Goal: Transaction & Acquisition: Book appointment/travel/reservation

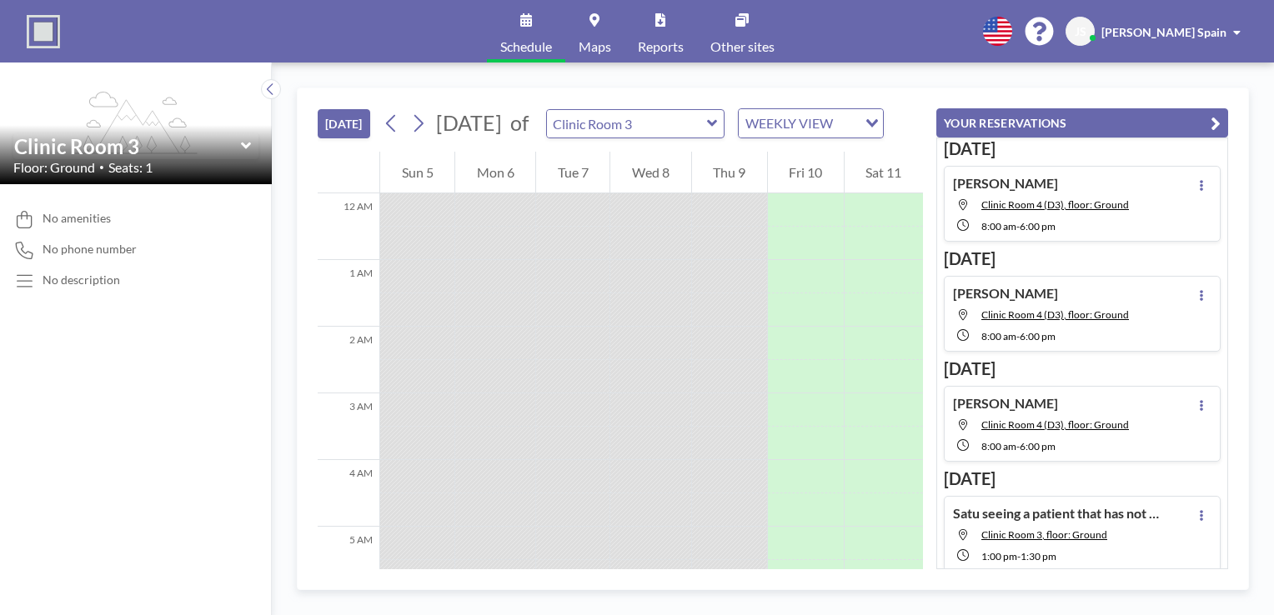
scroll to position [167, 0]
click at [248, 149] on icon at bounding box center [246, 146] width 11 height 17
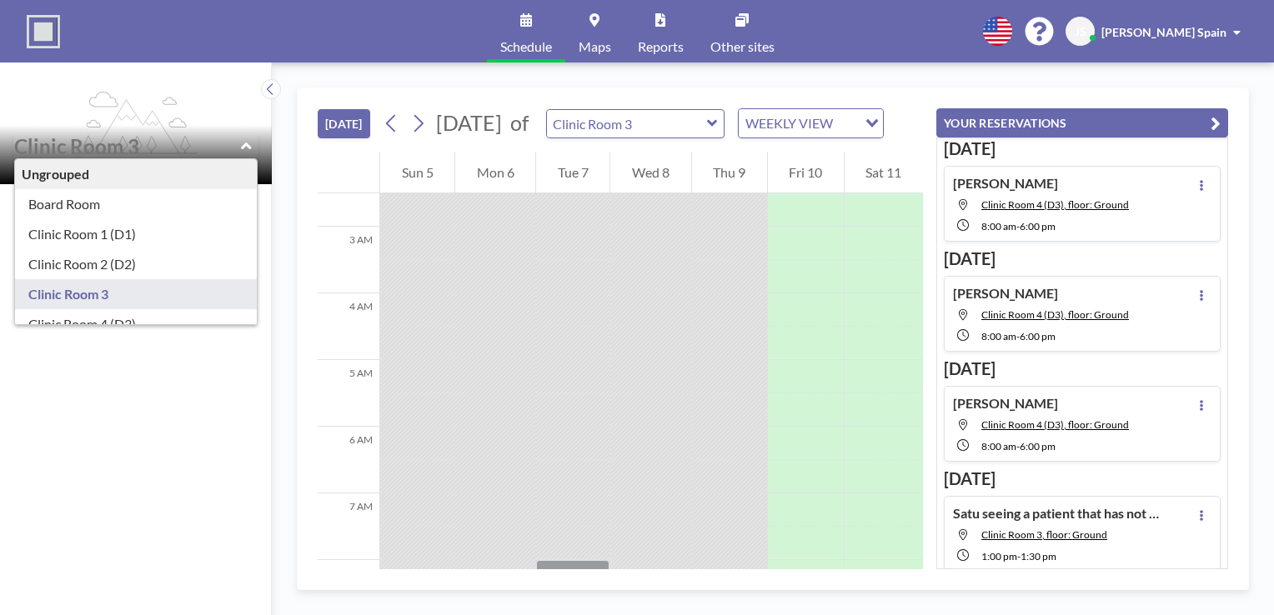
scroll to position [23, 0]
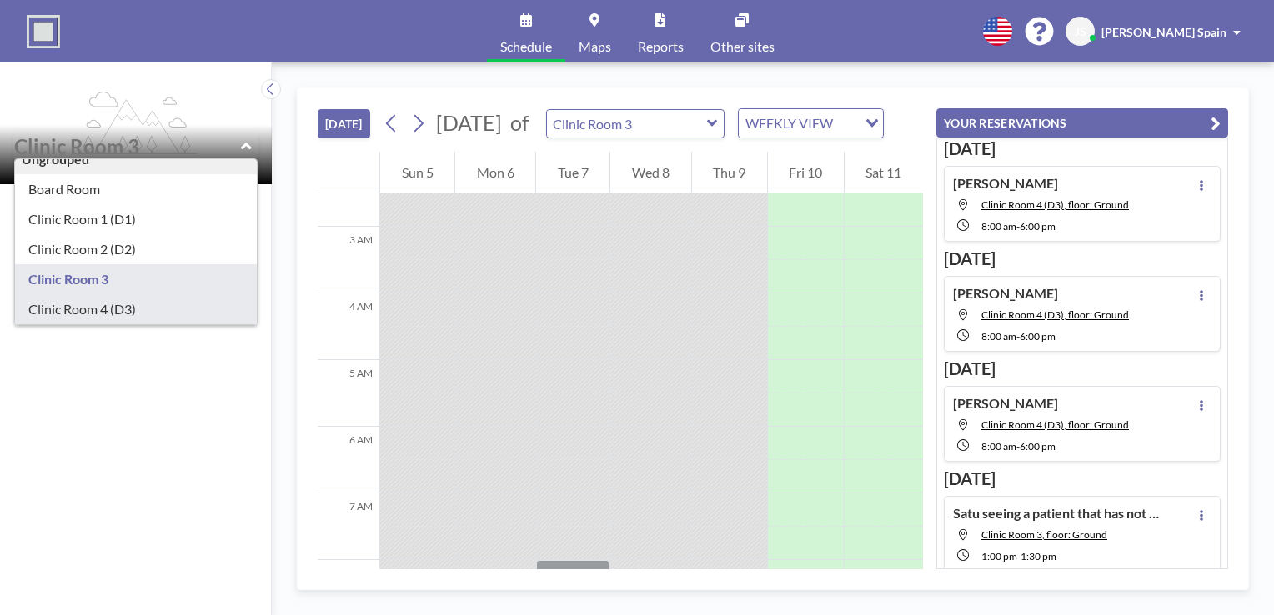
type input "Clinic Room 4 (D3)"
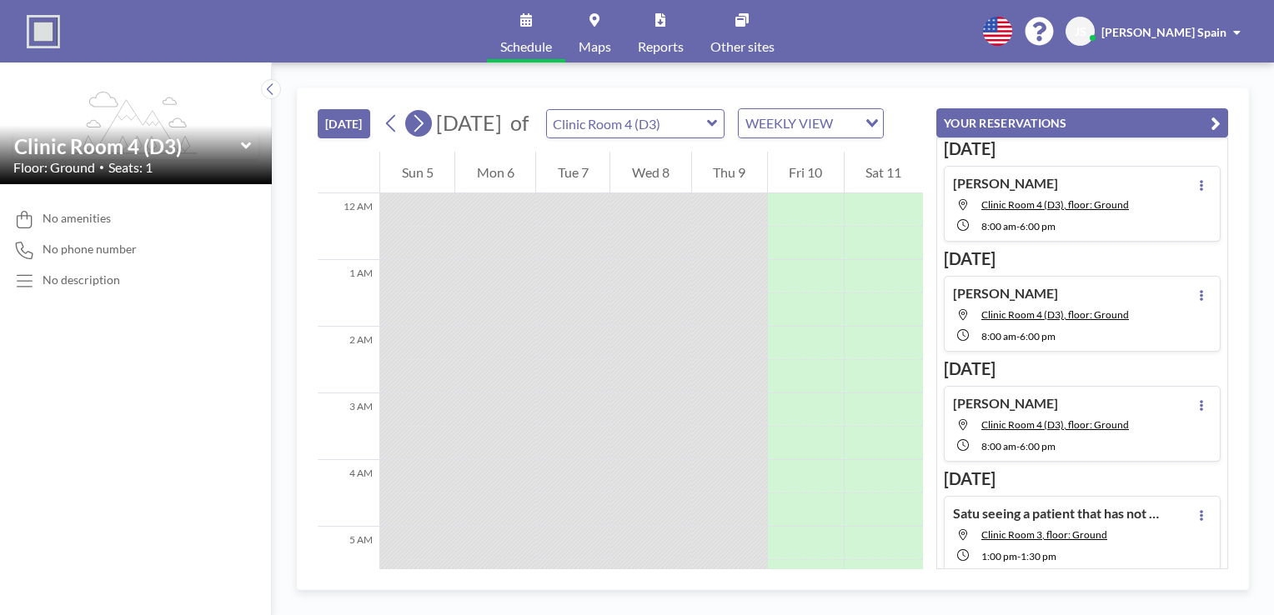
click at [419, 133] on icon at bounding box center [418, 124] width 9 height 18
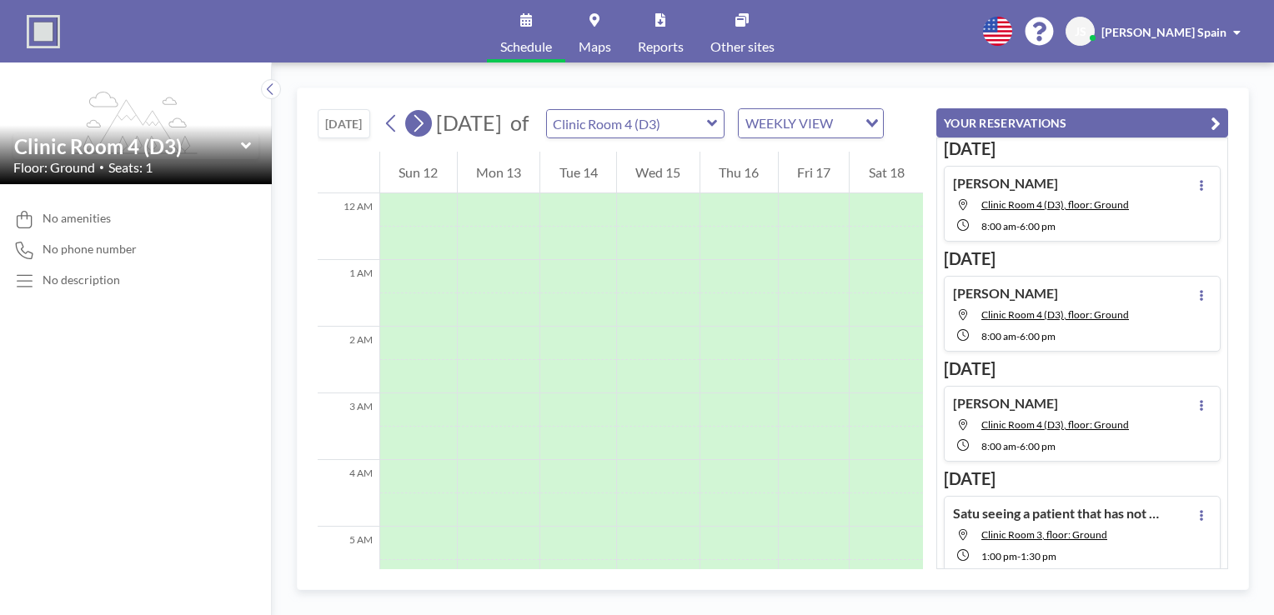
click at [419, 133] on icon at bounding box center [418, 124] width 9 height 18
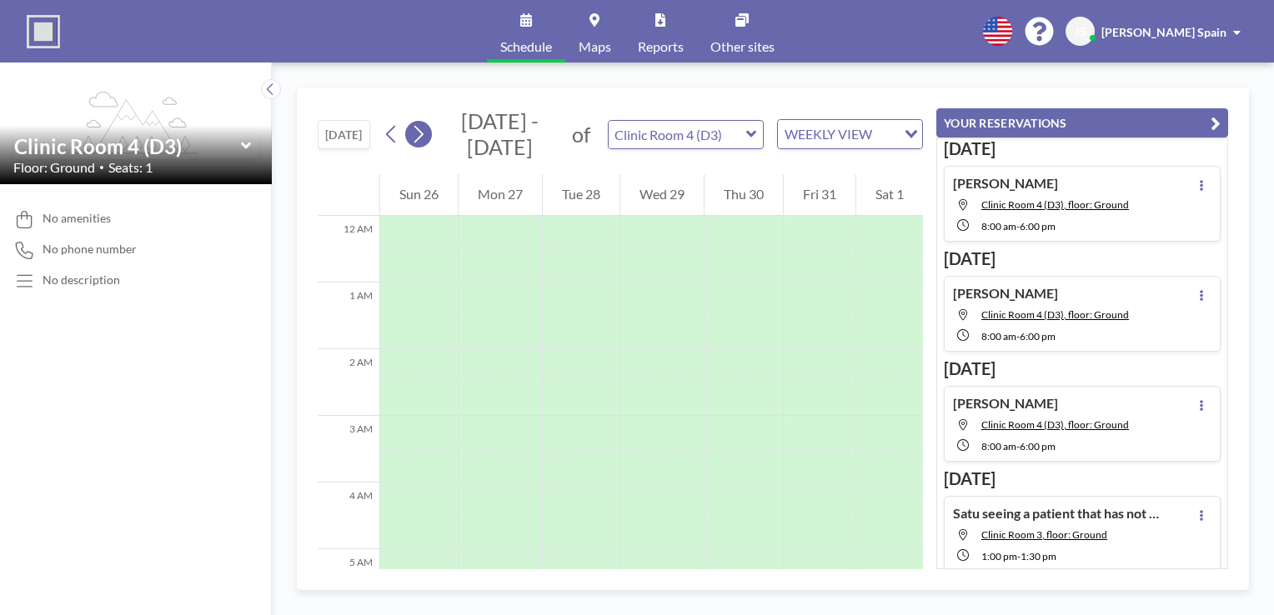
click at [419, 140] on icon at bounding box center [418, 135] width 9 height 18
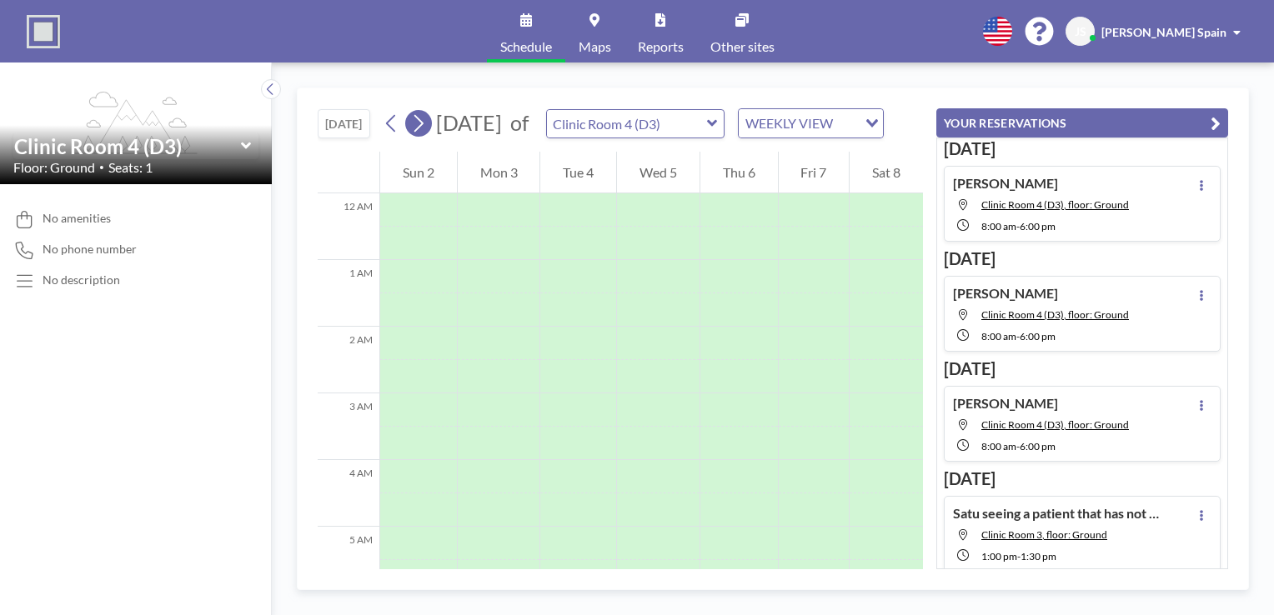
click at [419, 133] on icon at bounding box center [418, 124] width 9 height 18
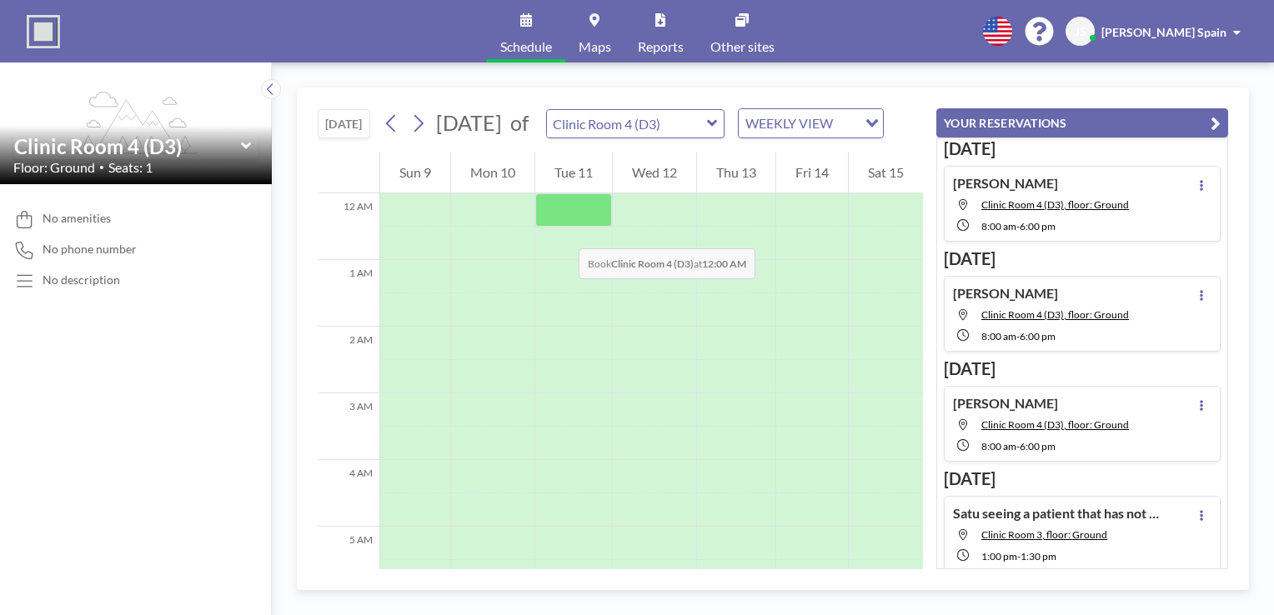
click at [562, 227] on div at bounding box center [573, 209] width 77 height 33
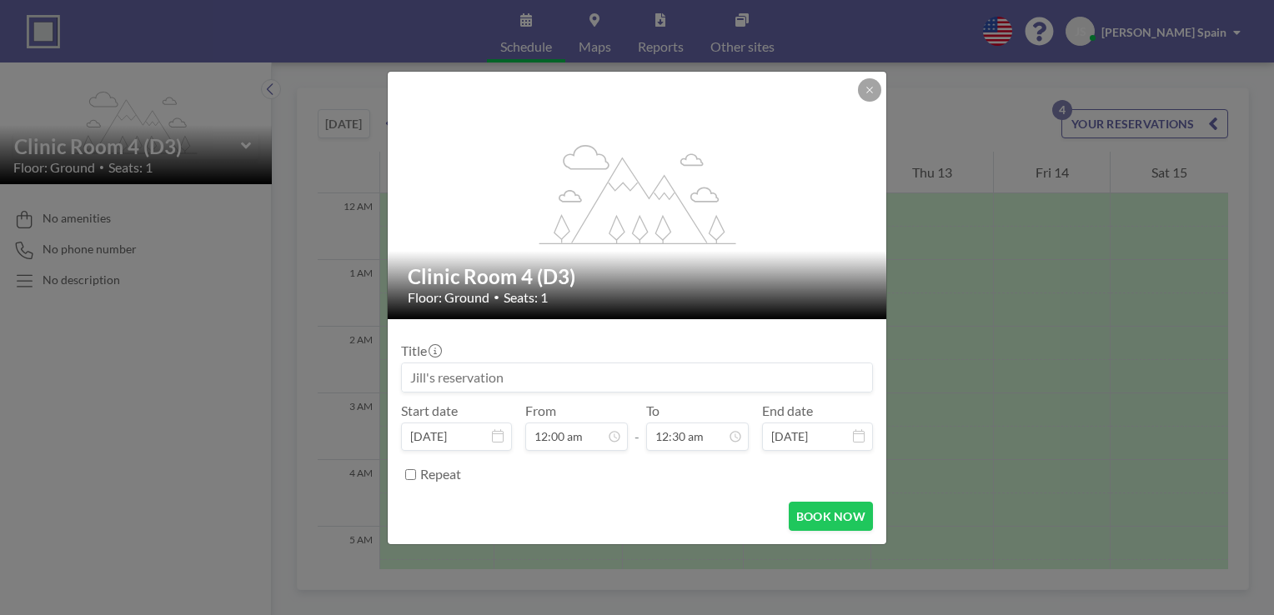
click at [668, 384] on input at bounding box center [637, 378] width 470 height 28
click at [614, 442] on icon at bounding box center [614, 436] width 13 height 13
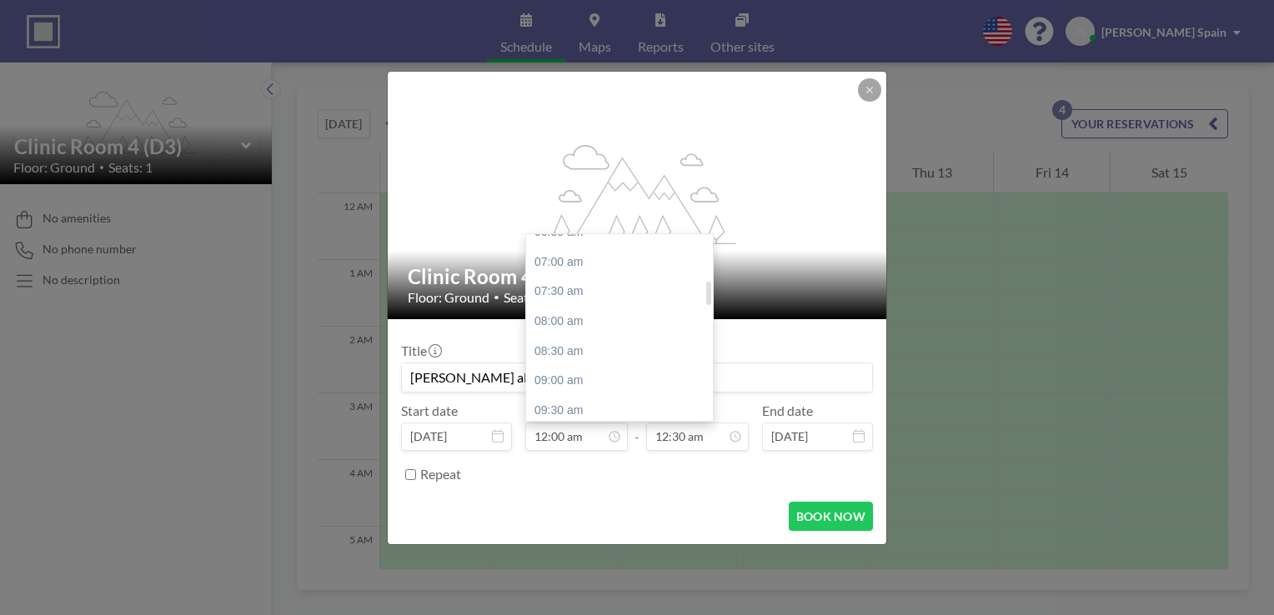
scroll to position [417, 0]
click at [588, 364] on div "09:00 am" at bounding box center [623, 366] width 195 height 30
type input "[PERSON_NAME] all day"
type input "09:00 am"
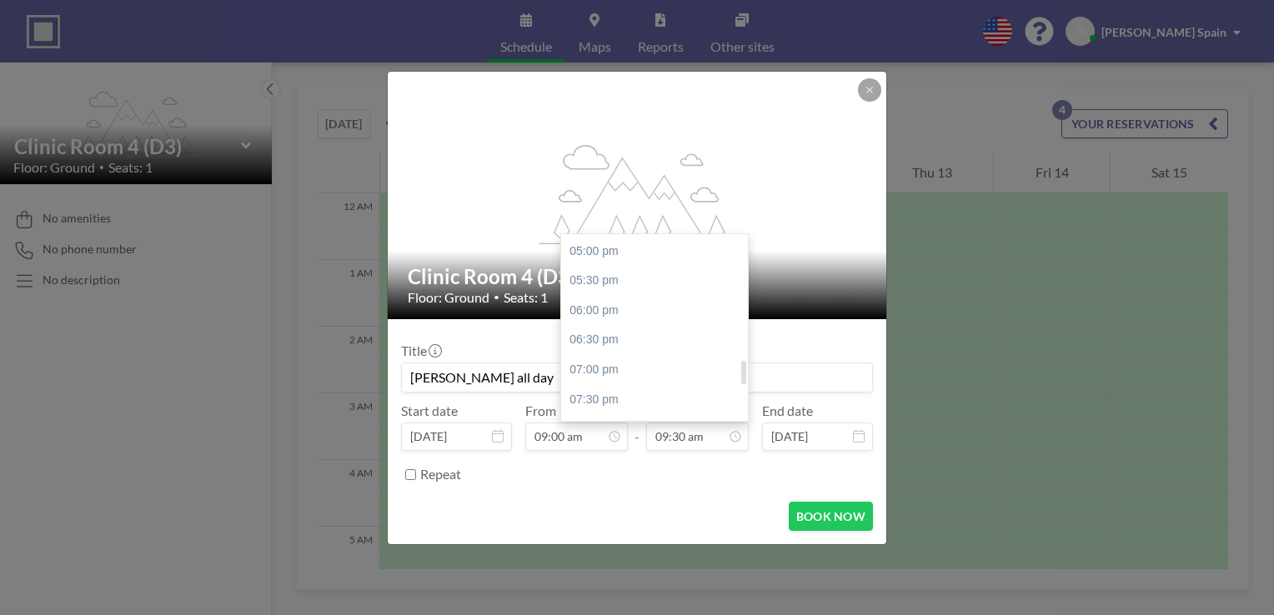
scroll to position [980, 0]
click at [602, 281] on div "05:00 pm" at bounding box center [658, 278] width 195 height 30
type input "05:00 pm"
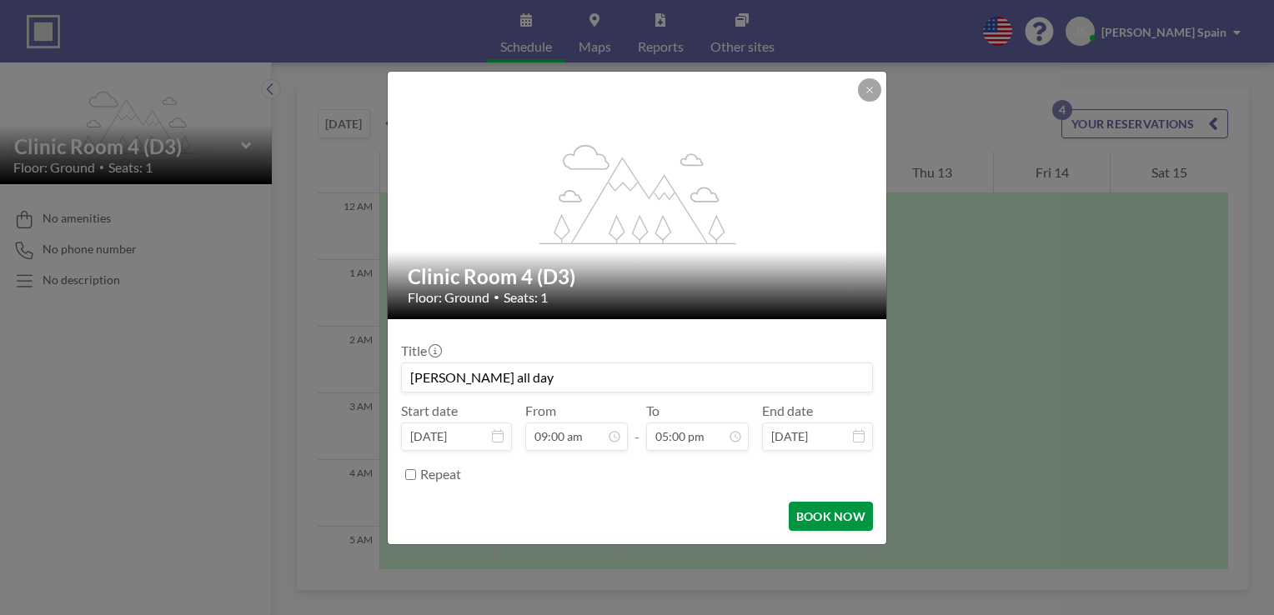
click at [843, 523] on button "BOOK NOW" at bounding box center [831, 516] width 84 height 29
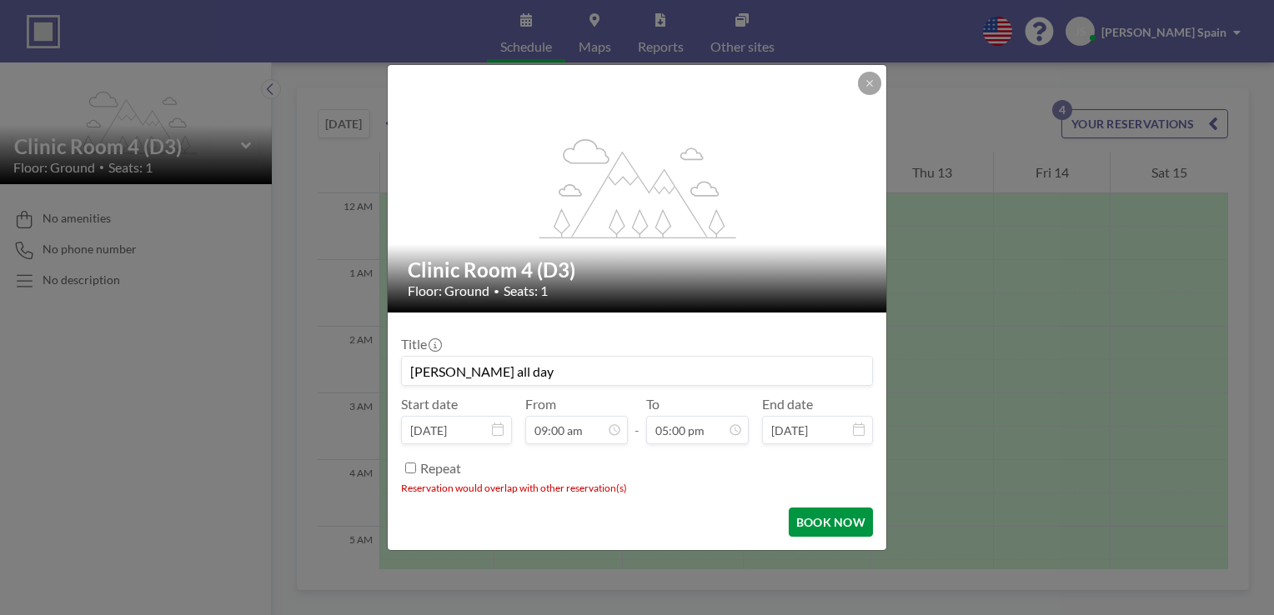
click at [839, 527] on button "BOOK NOW" at bounding box center [831, 522] width 84 height 29
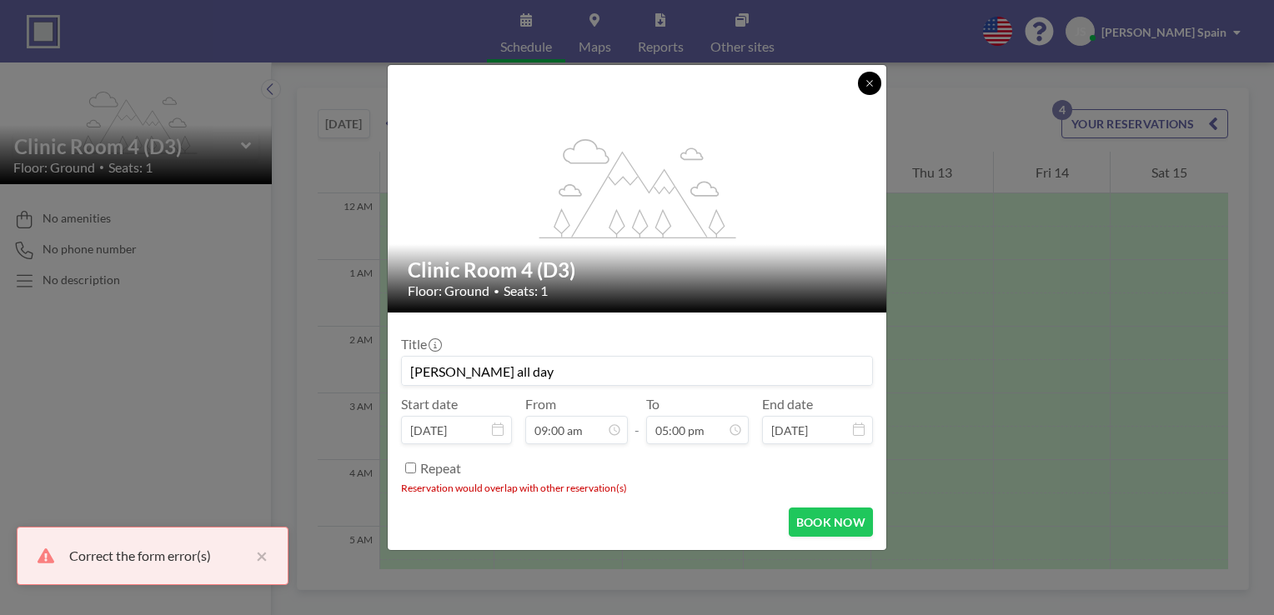
click at [871, 80] on icon at bounding box center [870, 83] width 10 height 10
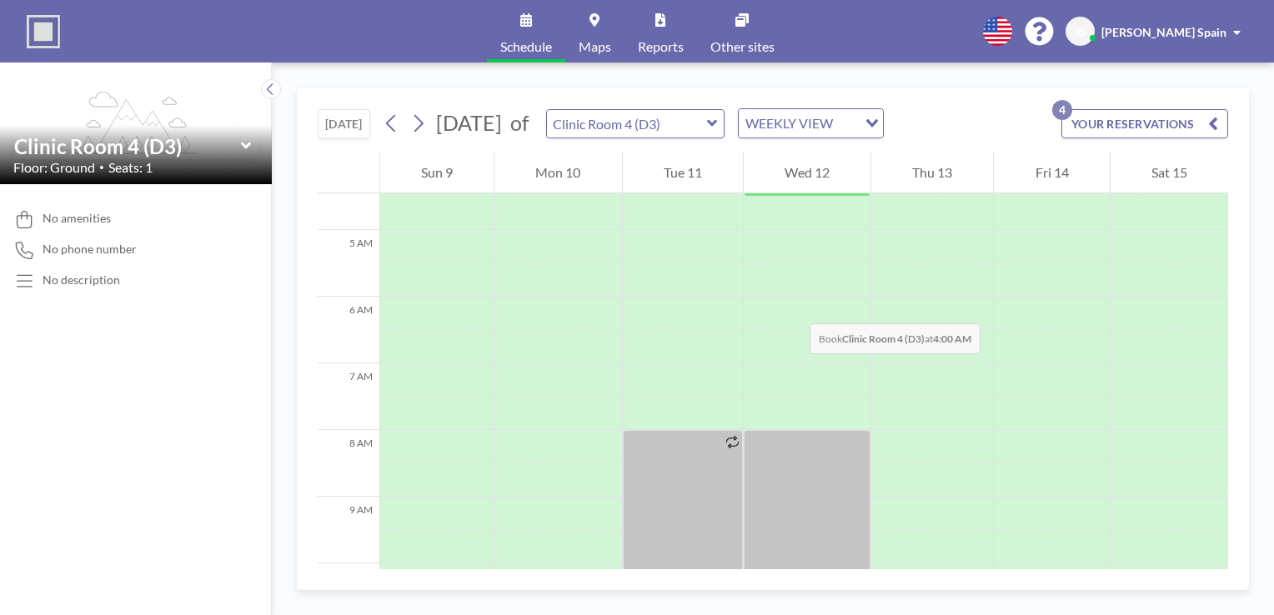
scroll to position [148, 0]
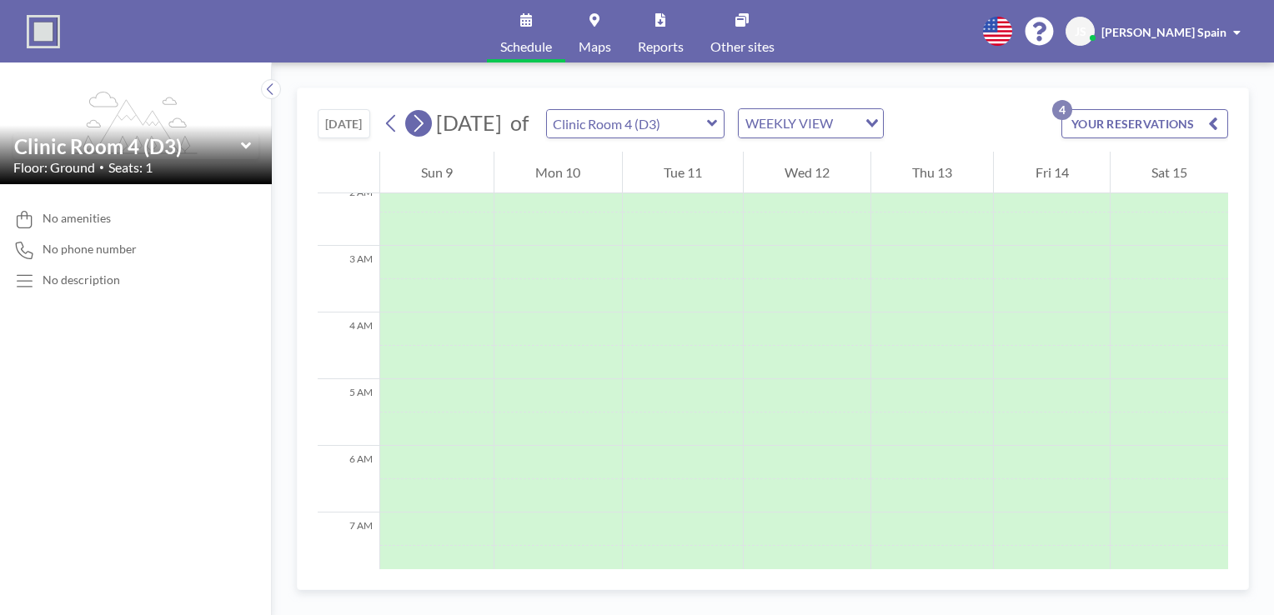
click at [417, 130] on icon at bounding box center [418, 123] width 16 height 25
click at [417, 130] on icon at bounding box center [418, 124] width 9 height 18
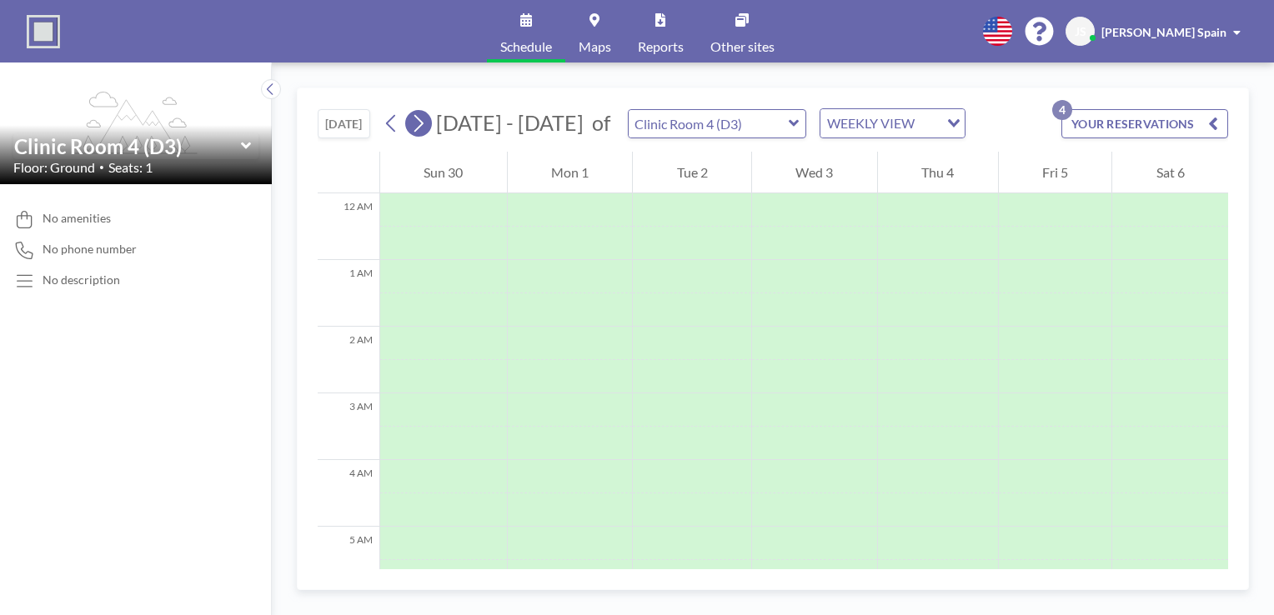
click at [417, 130] on icon at bounding box center [418, 124] width 9 height 18
click at [395, 126] on icon at bounding box center [392, 123] width 16 height 25
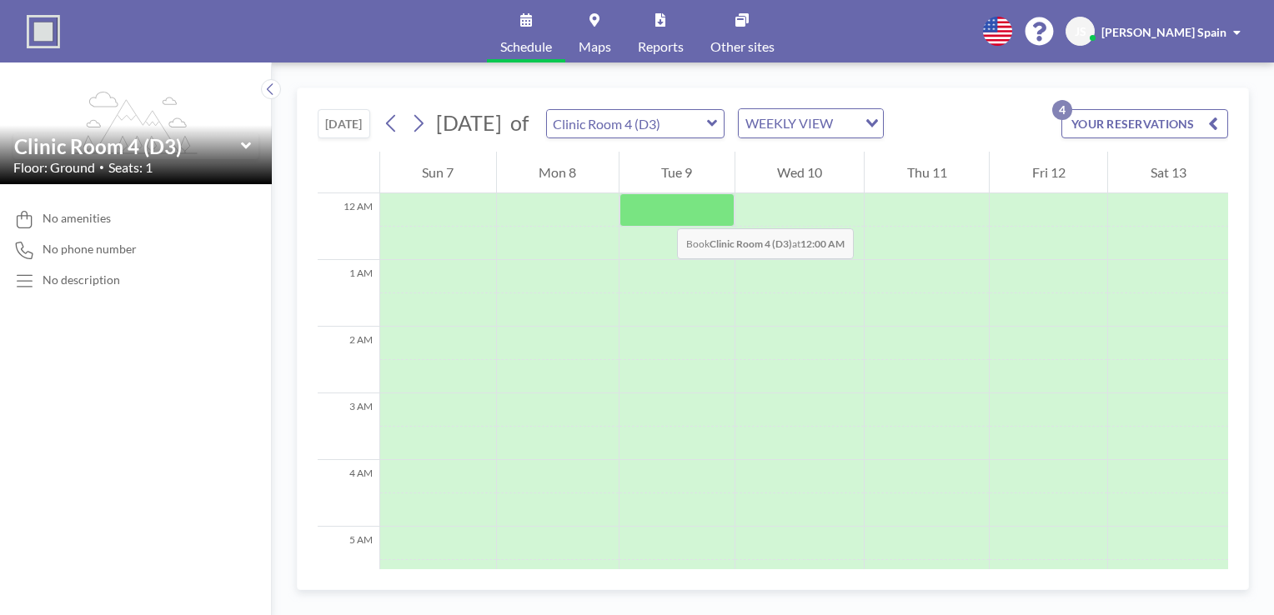
click at [659, 208] on div at bounding box center [676, 209] width 115 height 33
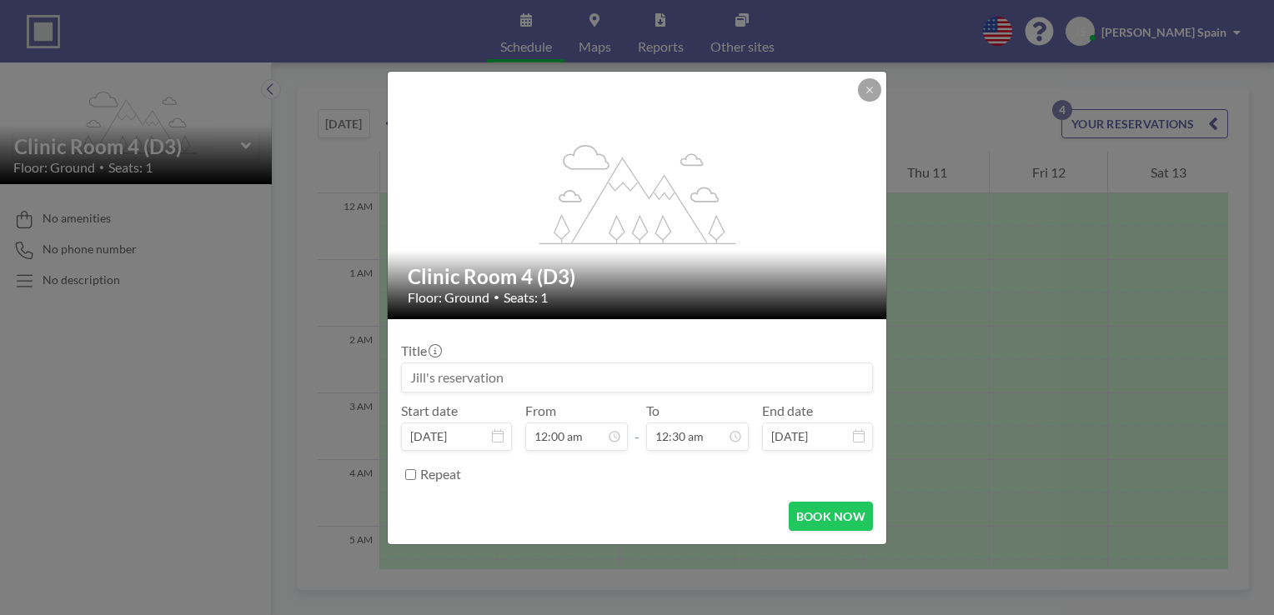
drag, startPoint x: 544, startPoint y: 375, endPoint x: 360, endPoint y: 379, distance: 183.4
click at [360, 379] on div "flex-grow: 1.2; Clinic Room 4 (D3) Floor: Ground • Seats: 1 Title Start date [D…" at bounding box center [637, 307] width 1274 height 615
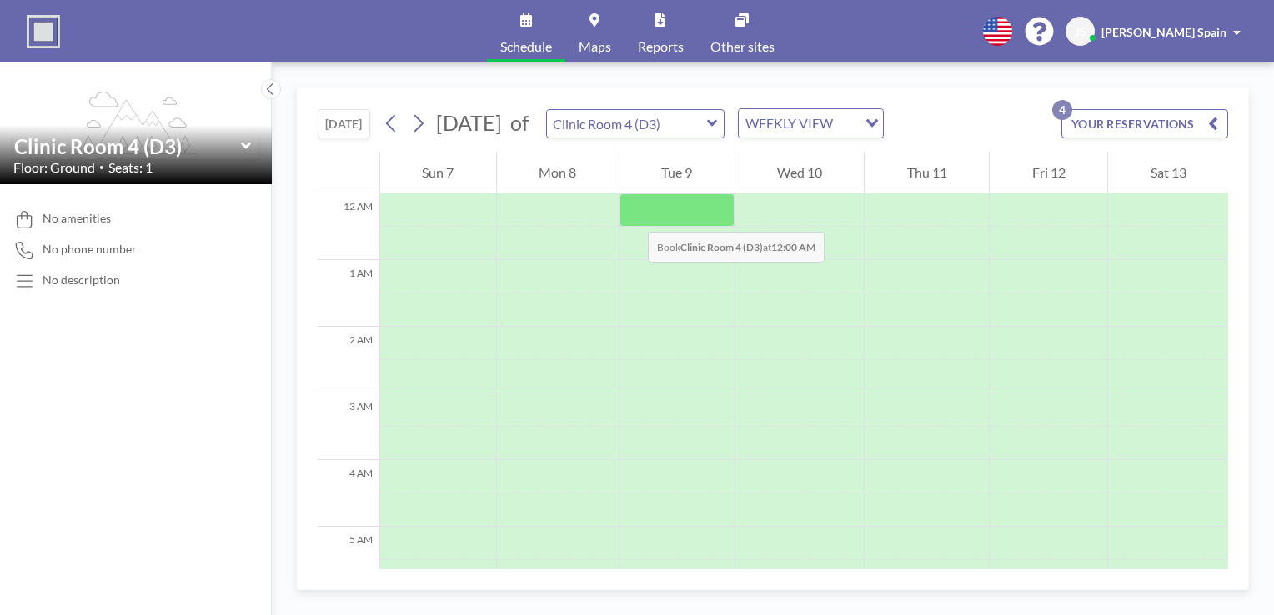
click at [631, 215] on div at bounding box center [676, 209] width 115 height 33
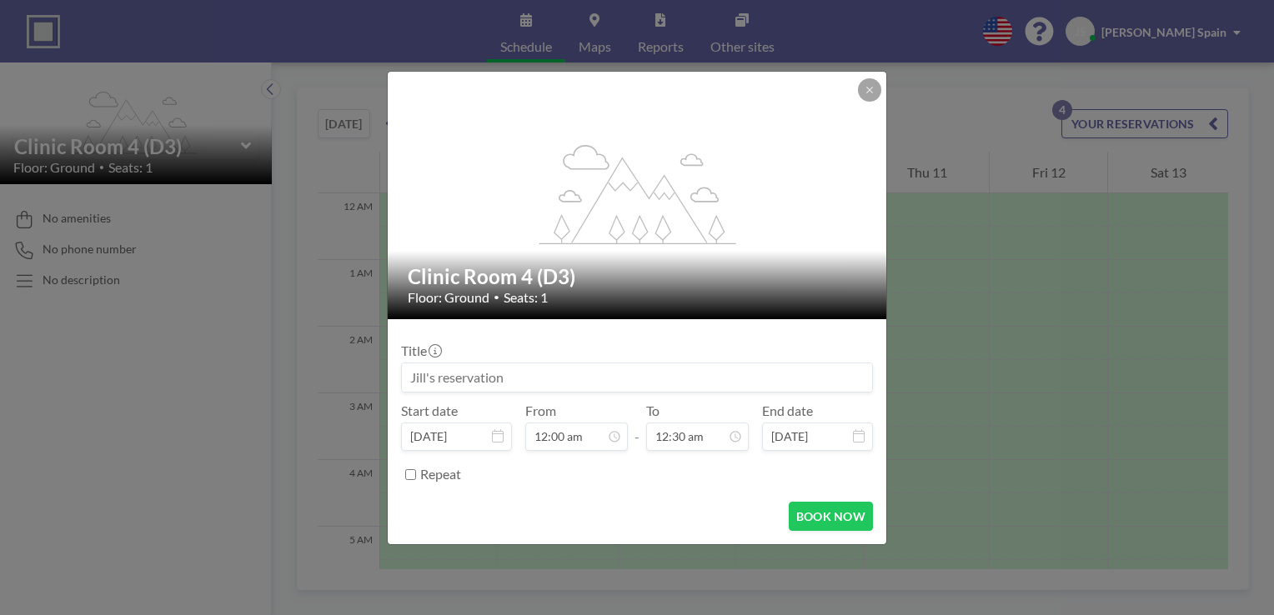
click at [529, 378] on input at bounding box center [637, 378] width 470 height 28
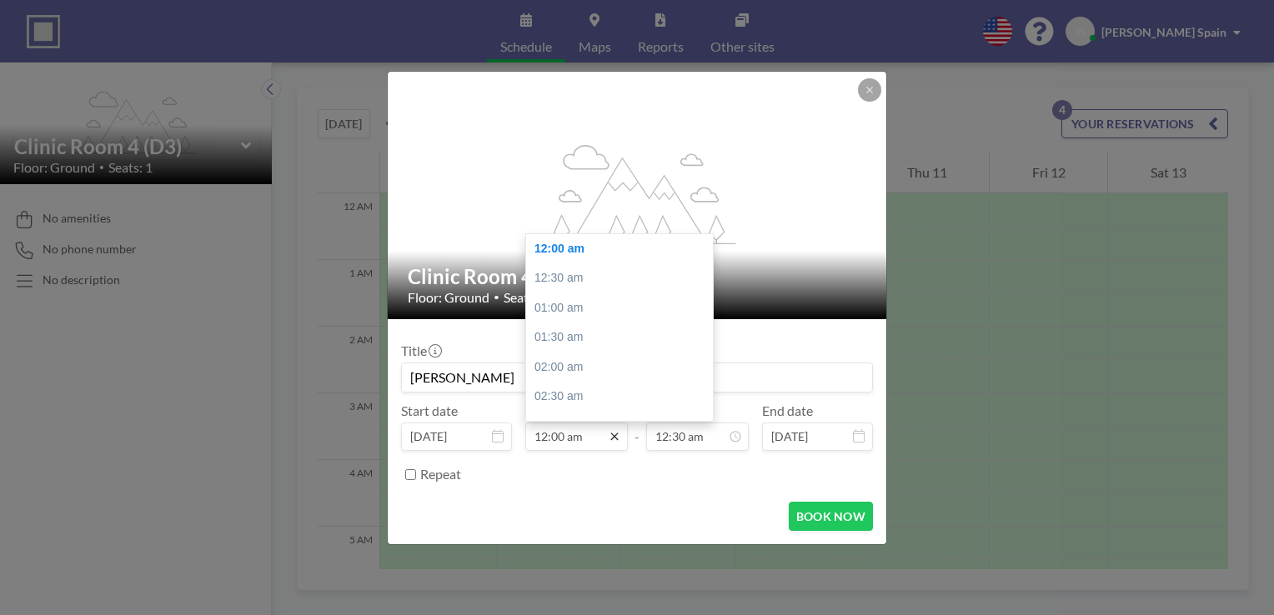
type input "[PERSON_NAME]"
click at [614, 437] on icon at bounding box center [614, 436] width 13 height 13
click at [580, 350] on div "03:00 am" at bounding box center [623, 343] width 195 height 30
type input "03:00 am"
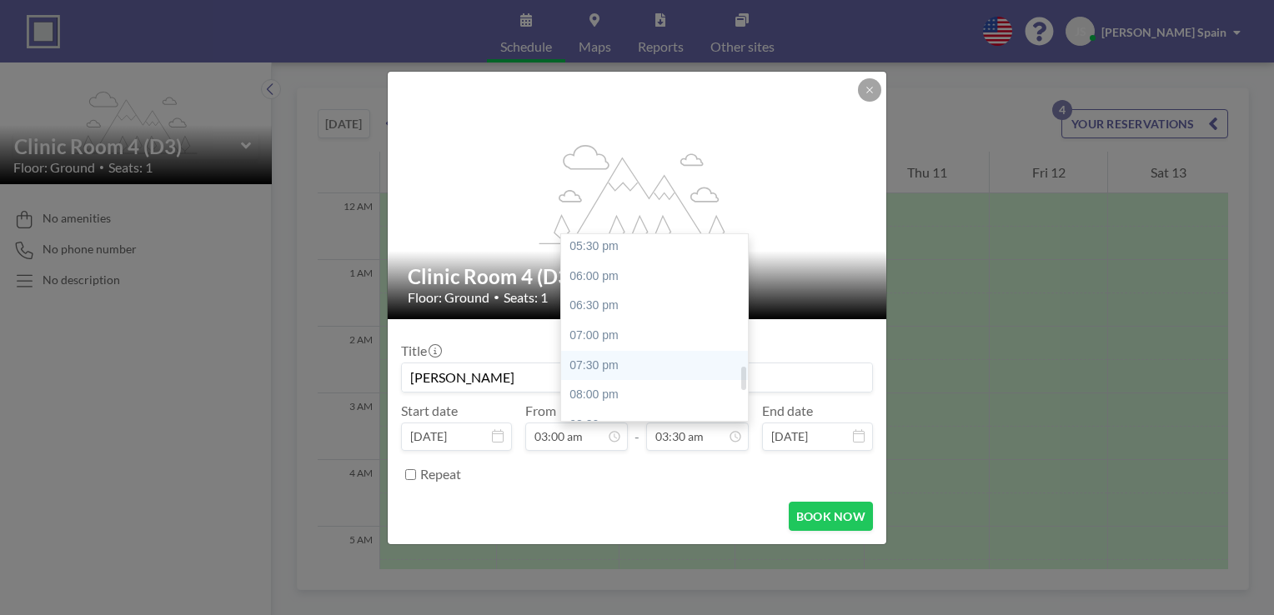
scroll to position [957, 0]
click at [608, 303] on div "05:00 pm" at bounding box center [658, 301] width 195 height 30
type input "05:00 pm"
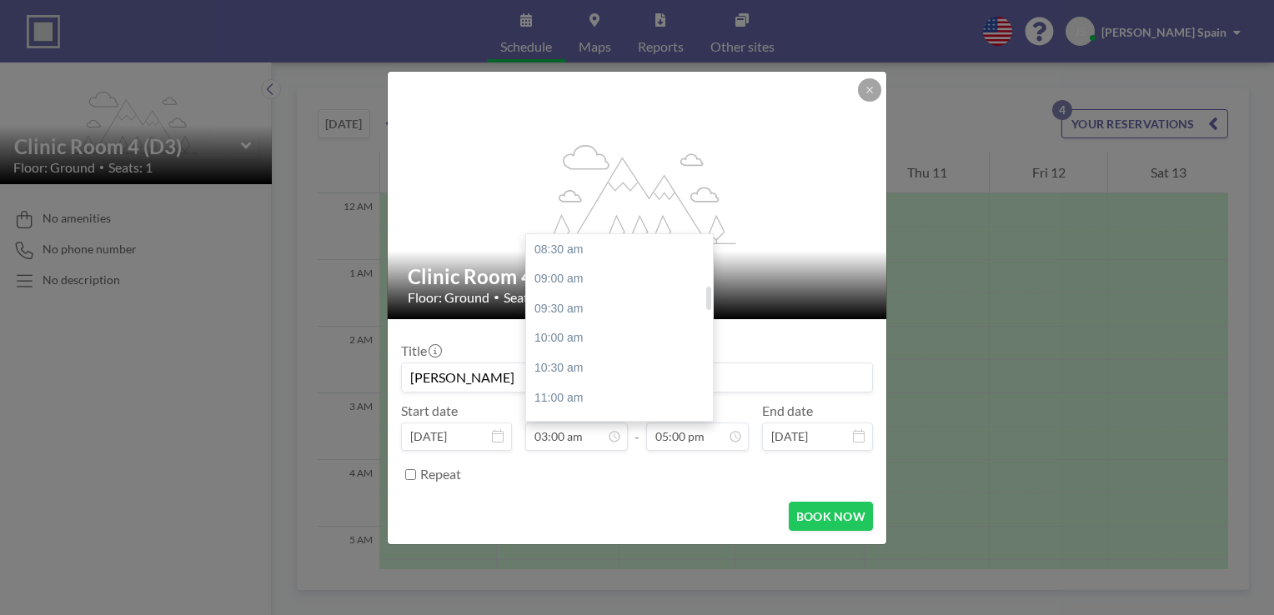
scroll to position [512, 0]
click at [566, 275] on div "09:00 am" at bounding box center [623, 271] width 195 height 30
type input "09:00 am"
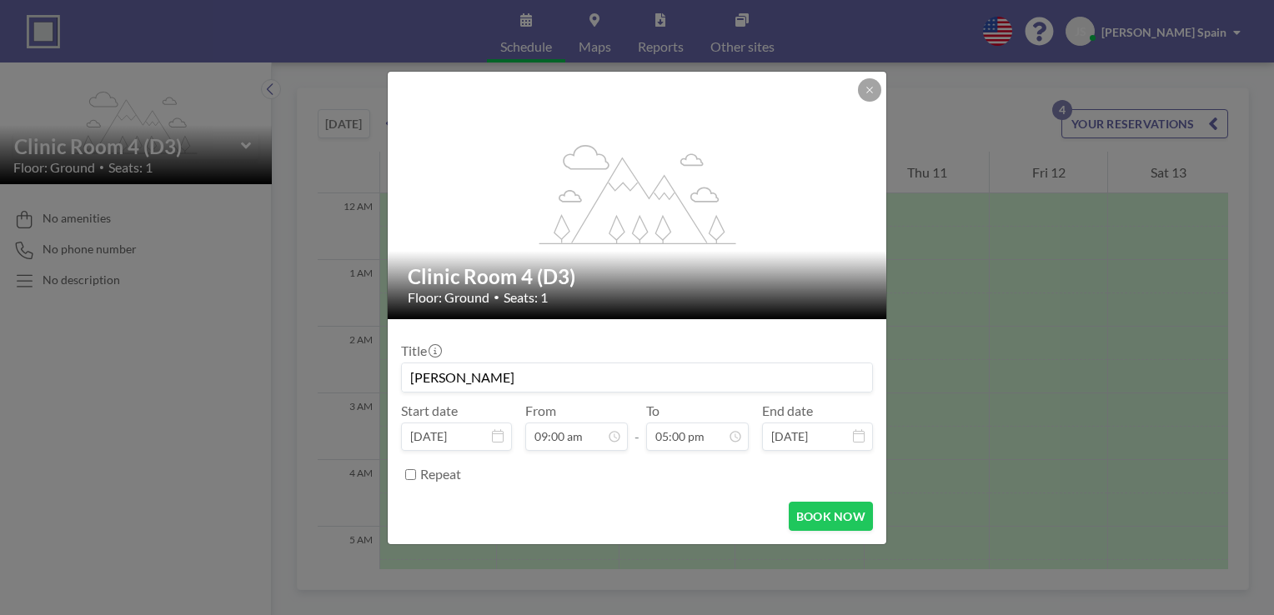
scroll to position [0, 0]
click at [594, 381] on input "[PERSON_NAME]" at bounding box center [637, 378] width 470 height 28
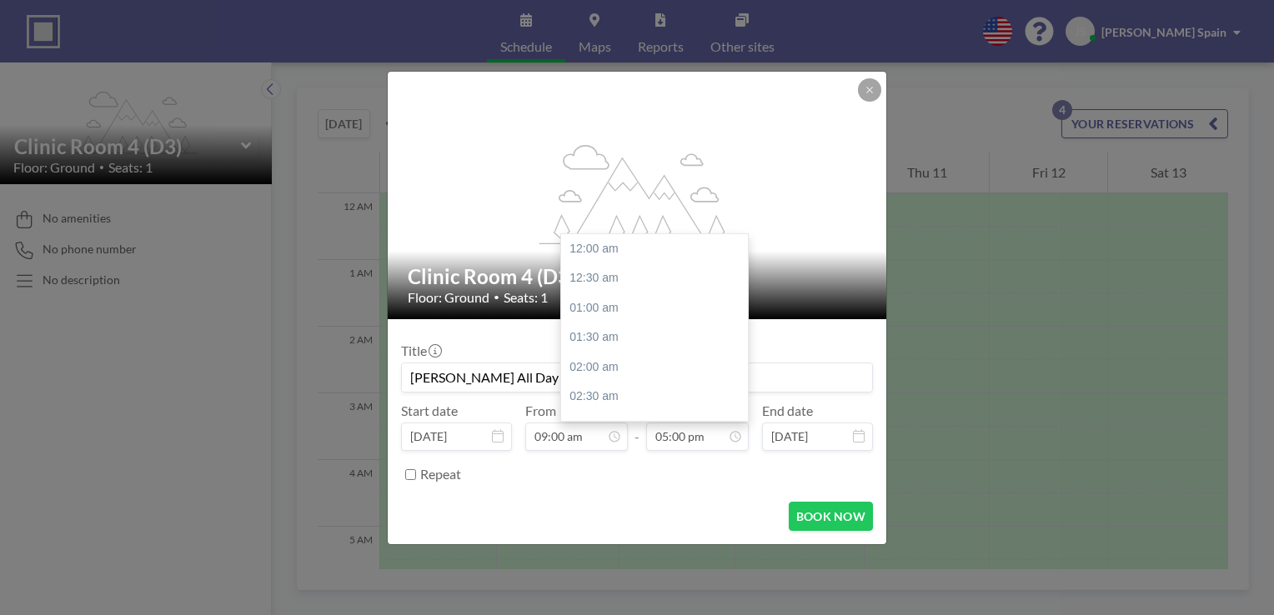
scroll to position [1009, 0]
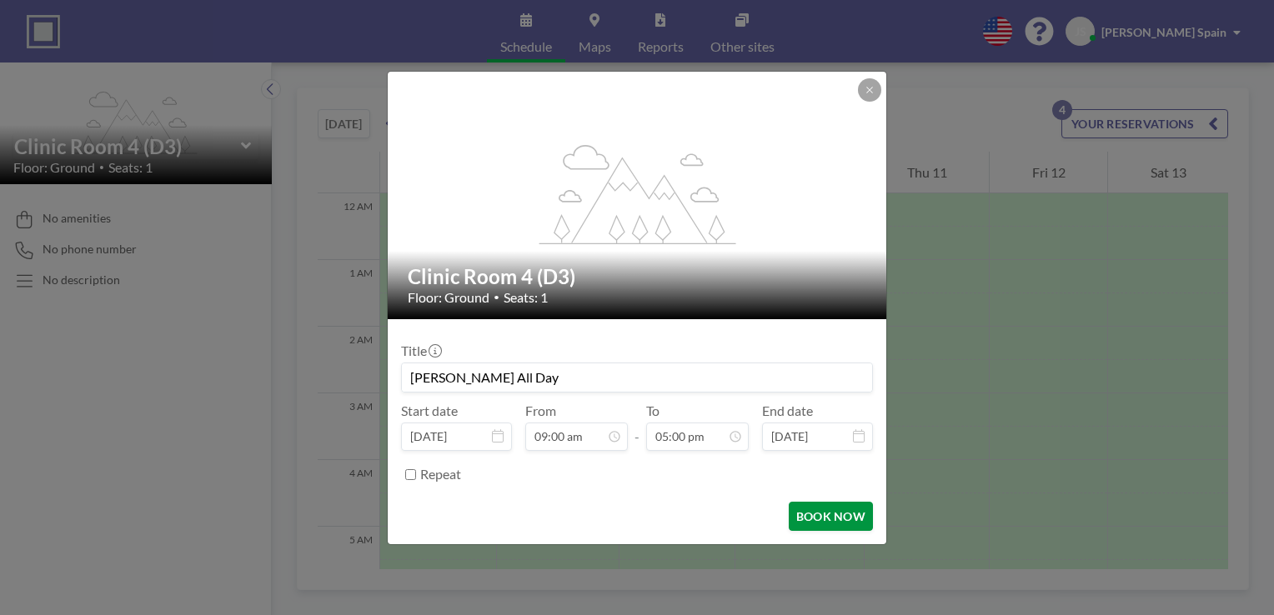
type input "[PERSON_NAME] All Day"
click at [840, 523] on button "BOOK NOW" at bounding box center [831, 516] width 84 height 29
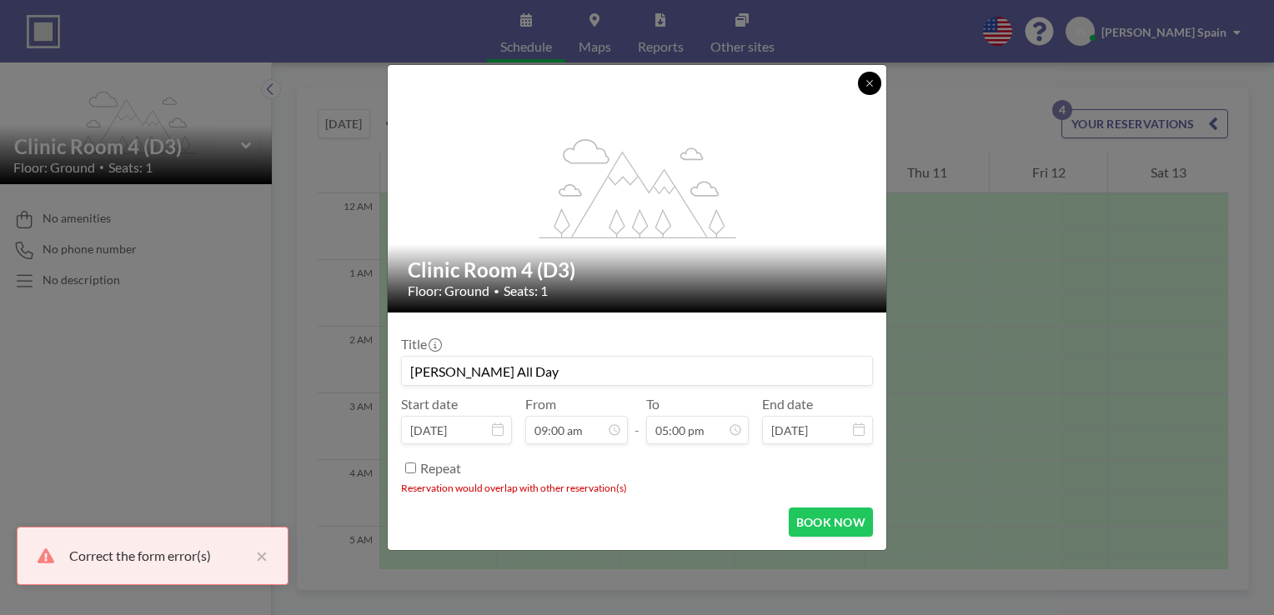
click at [869, 83] on icon at bounding box center [869, 83] width 6 height 6
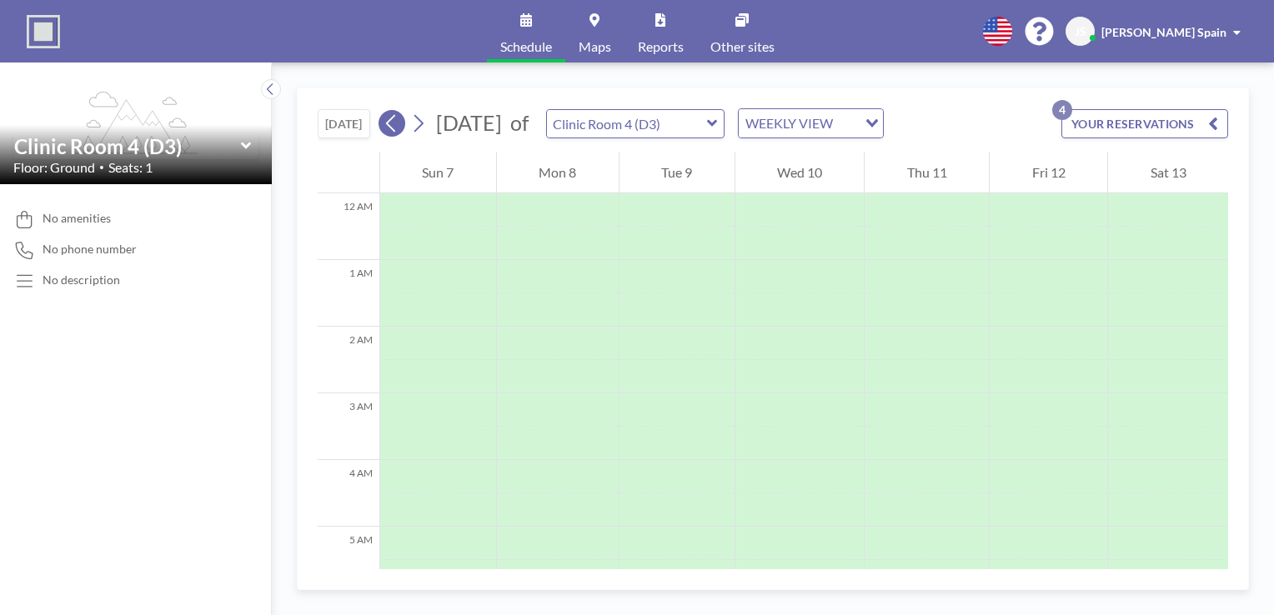
click at [392, 123] on icon at bounding box center [392, 123] width 16 height 25
click at [394, 123] on icon at bounding box center [392, 123] width 16 height 25
click at [397, 125] on icon at bounding box center [392, 123] width 16 height 25
click at [247, 146] on icon at bounding box center [245, 146] width 10 height 7
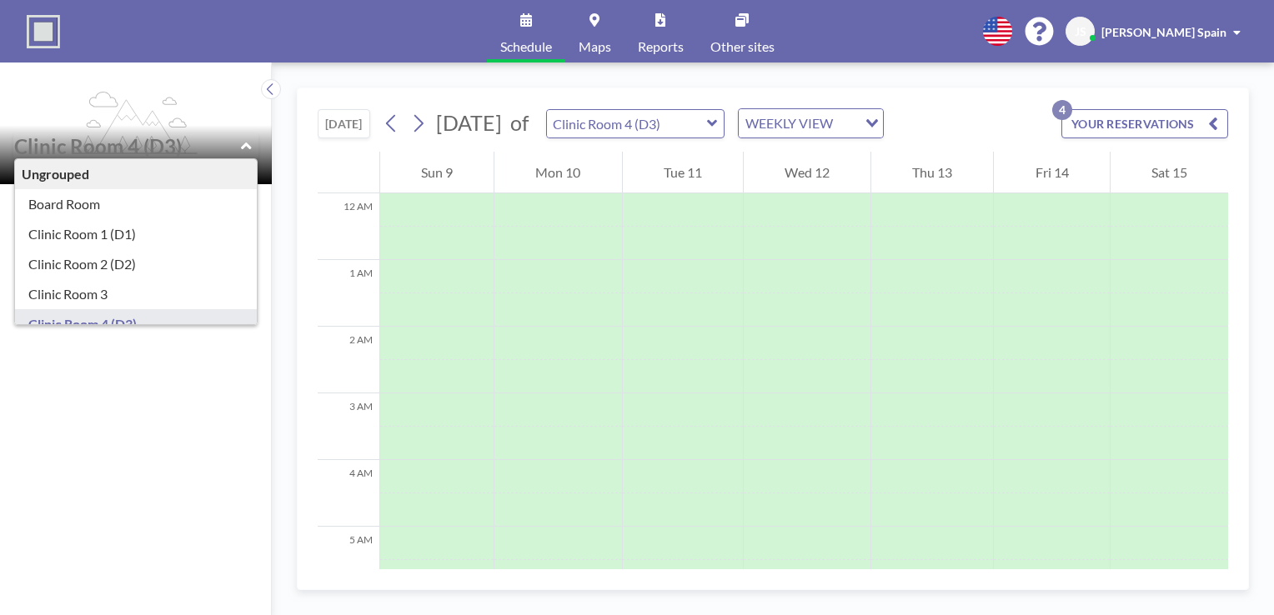
scroll to position [23, 0]
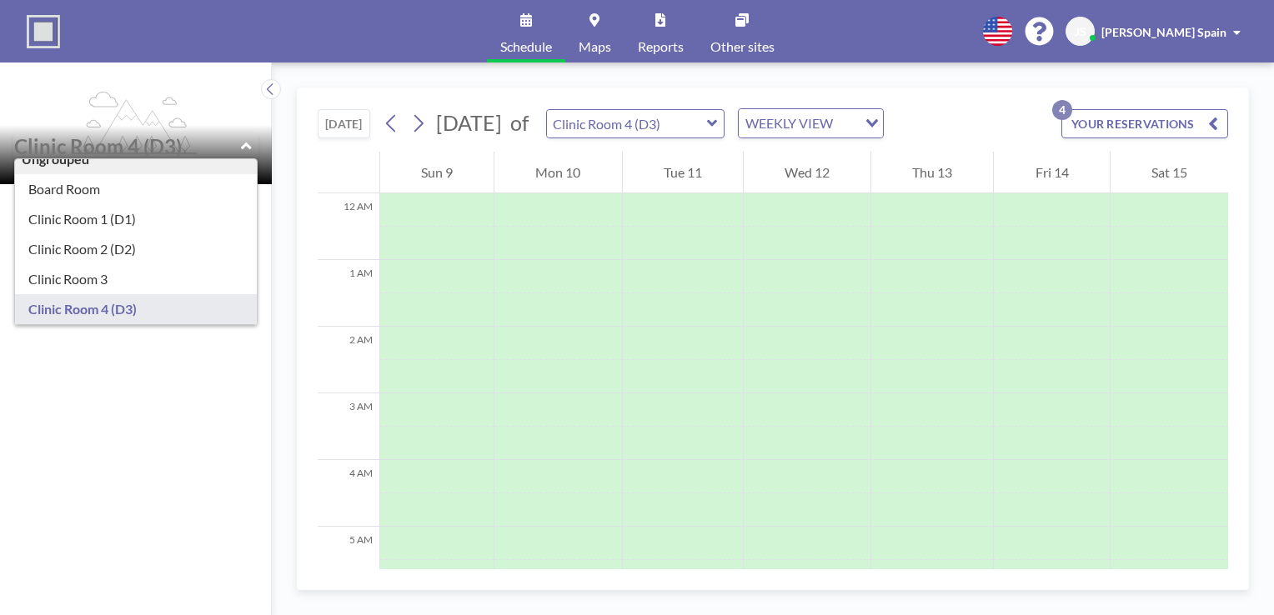
type input "Clinic Room 4 (D3)"
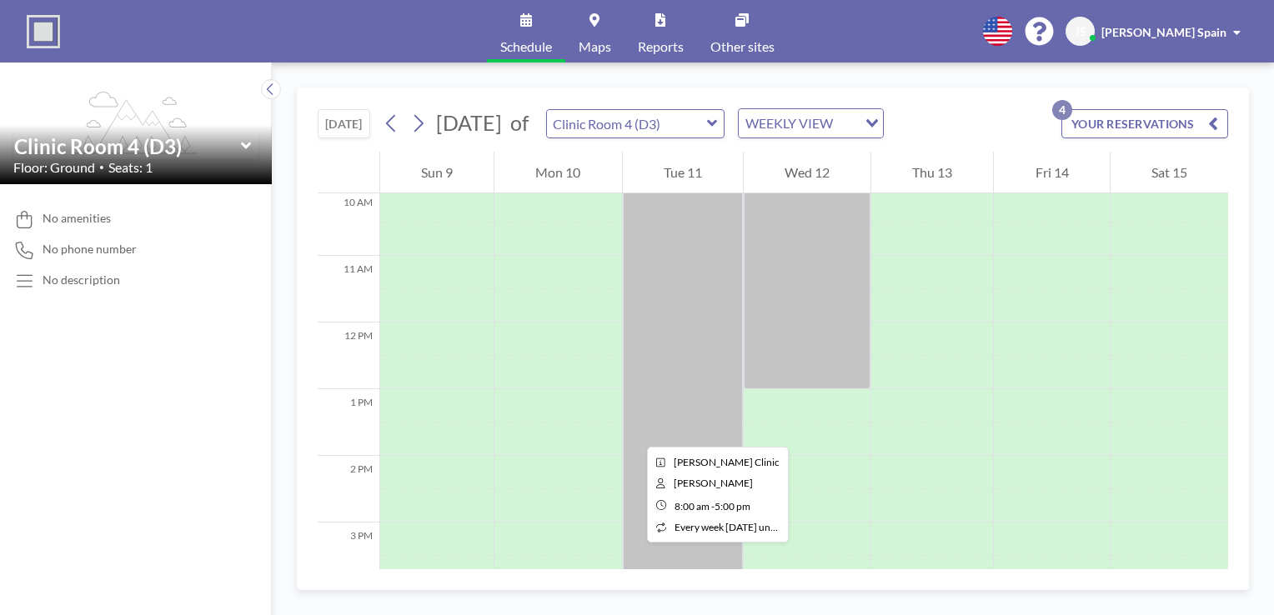
scroll to position [584, 0]
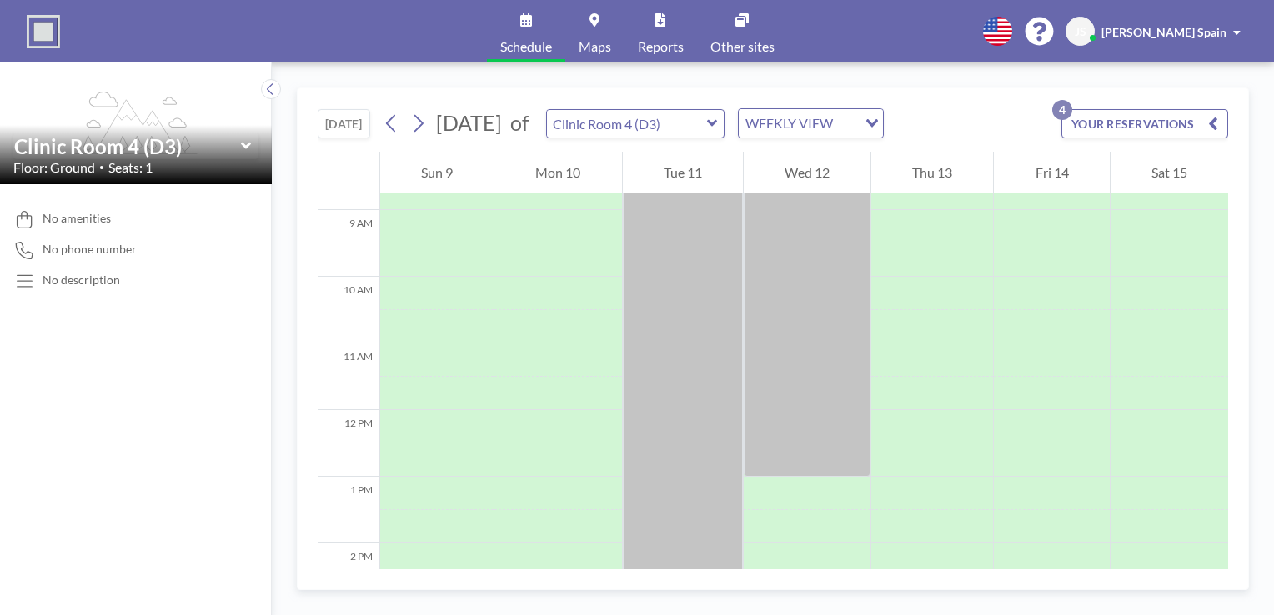
click at [247, 148] on icon at bounding box center [245, 146] width 10 height 7
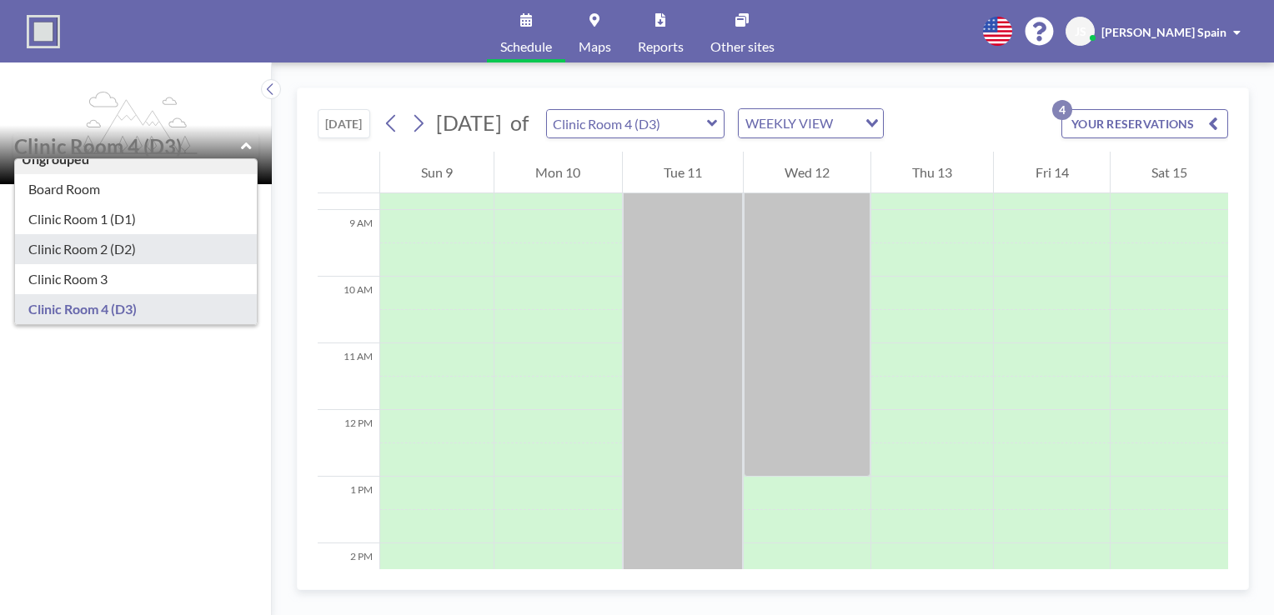
scroll to position [23, 0]
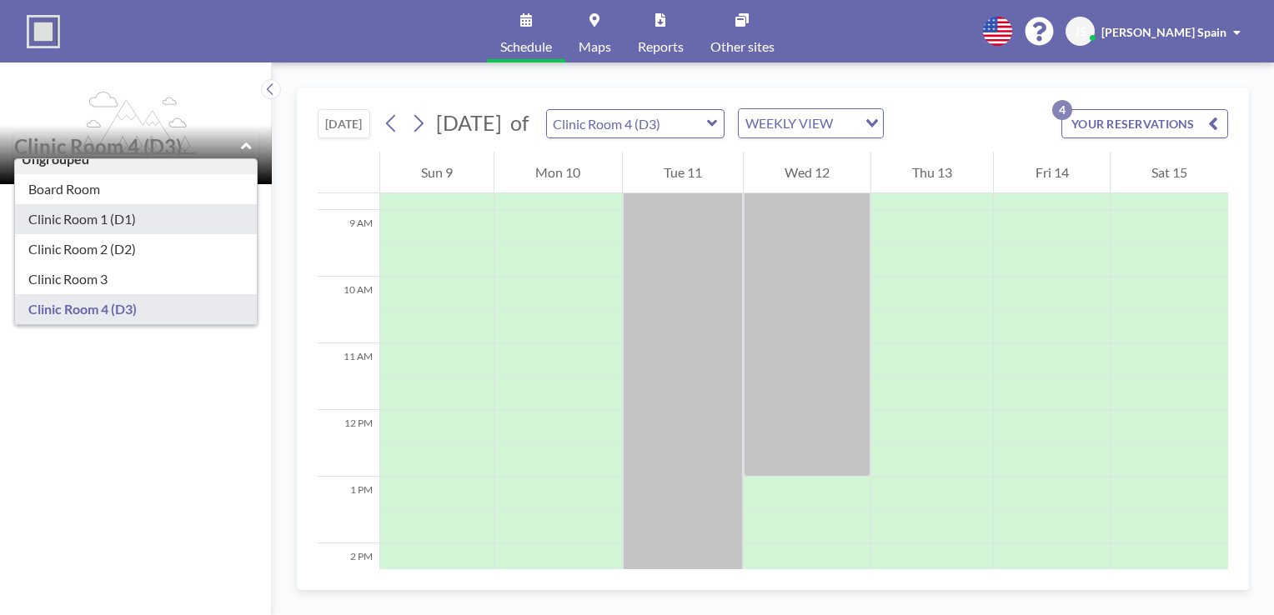
type input "Clinic Room 1 (D1)"
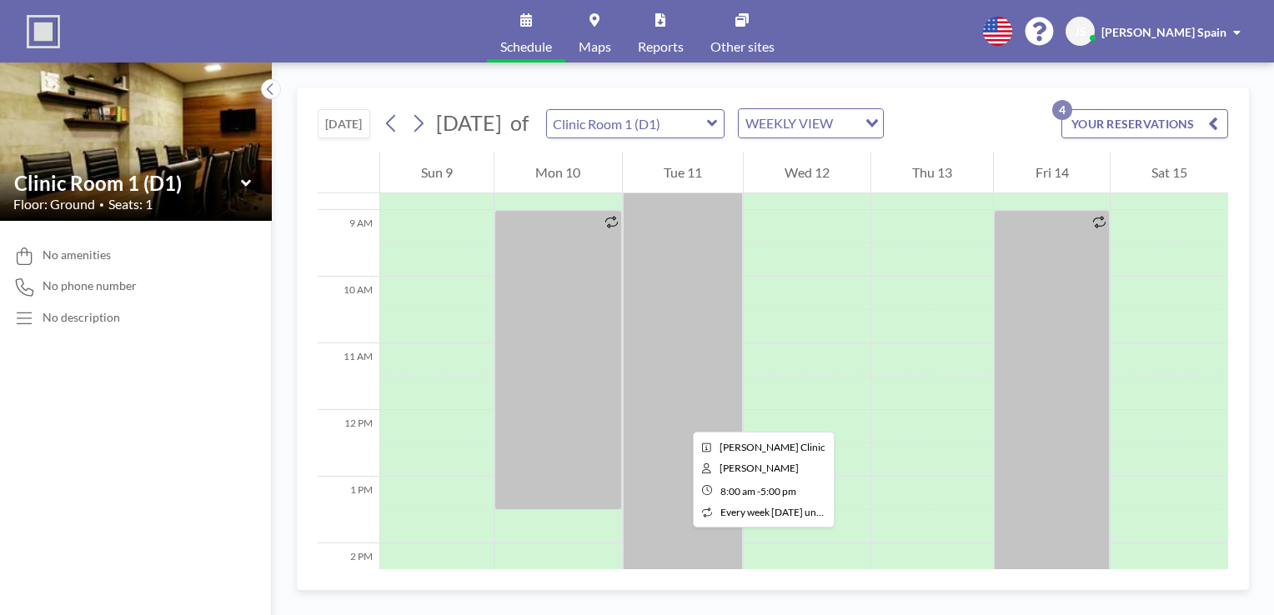
scroll to position [417, 0]
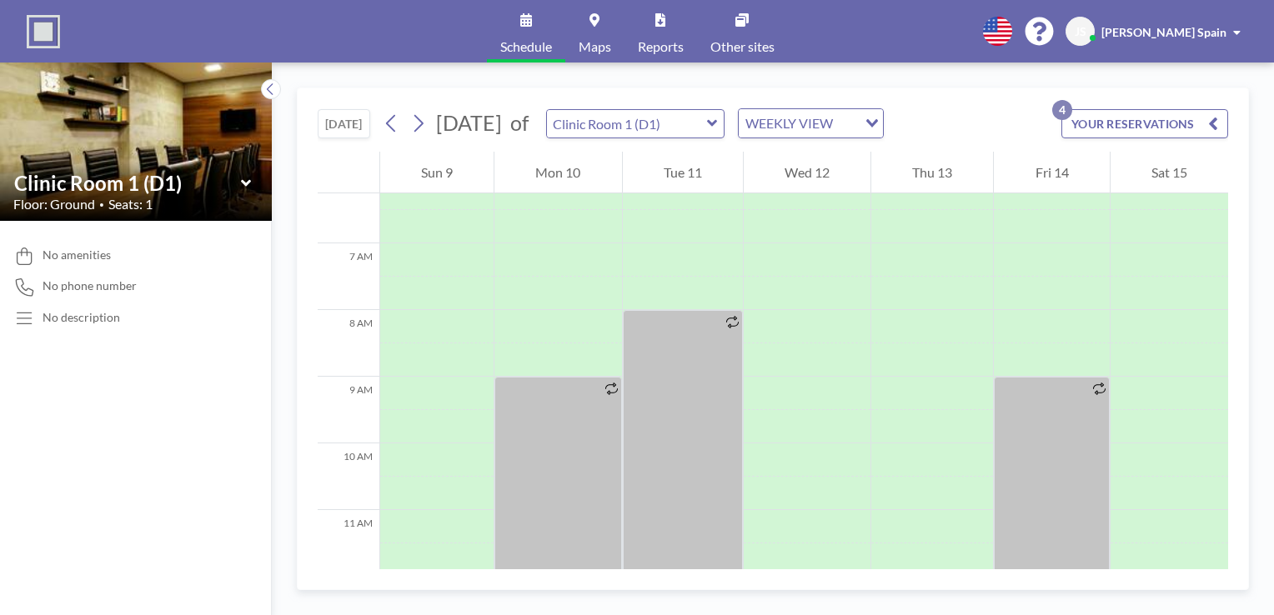
click at [246, 185] on icon at bounding box center [245, 182] width 10 height 7
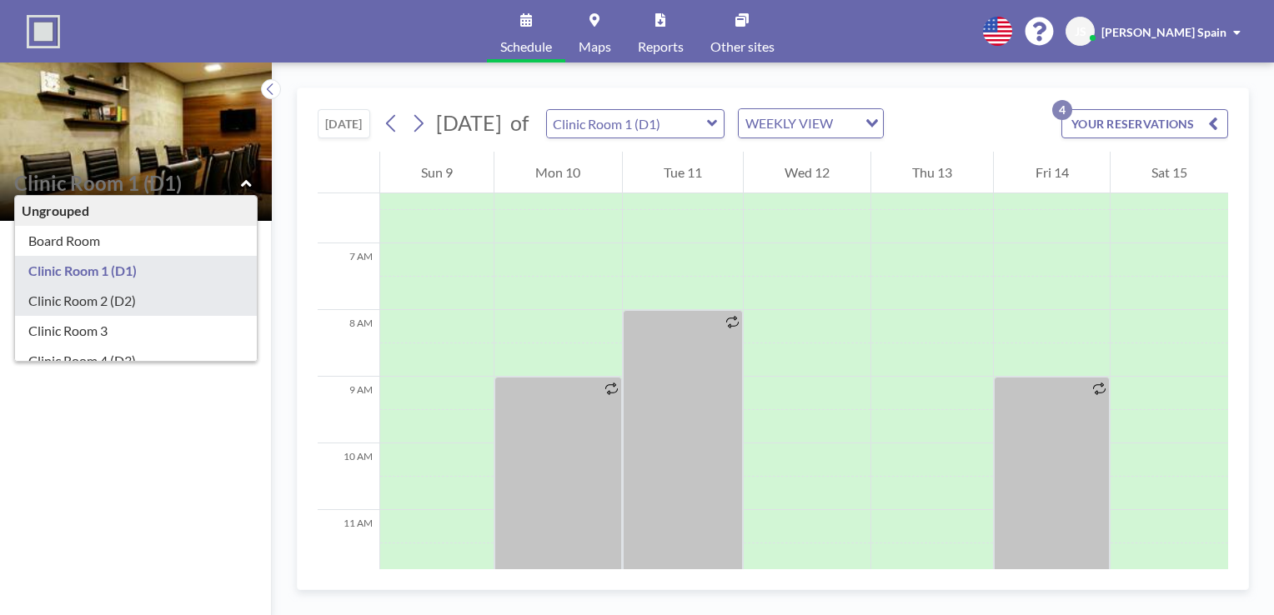
type input "Clinic Room 2 (D2)"
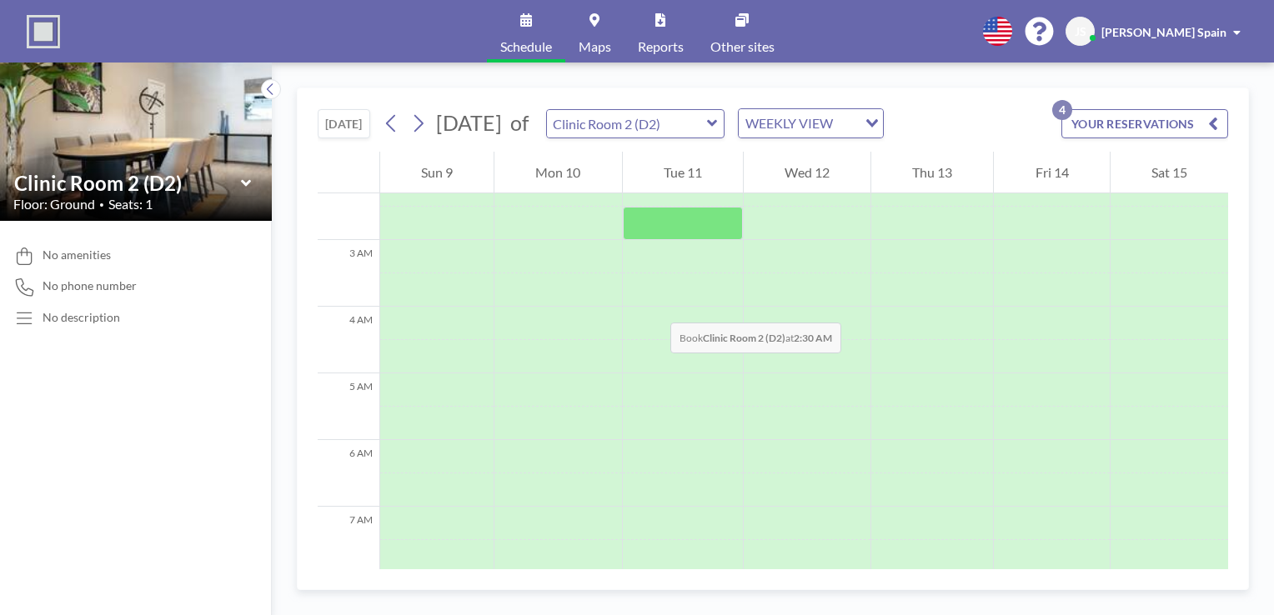
scroll to position [250, 0]
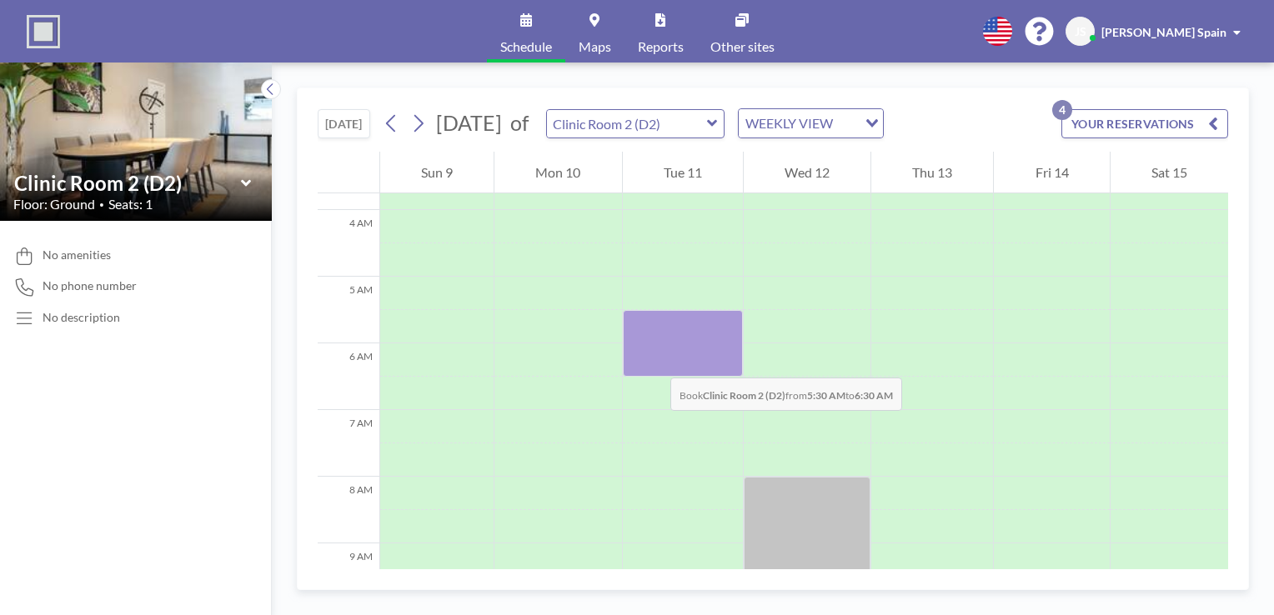
drag, startPoint x: 654, startPoint y: 361, endPoint x: 654, endPoint y: 393, distance: 31.7
click at [654, 377] on div at bounding box center [683, 343] width 120 height 67
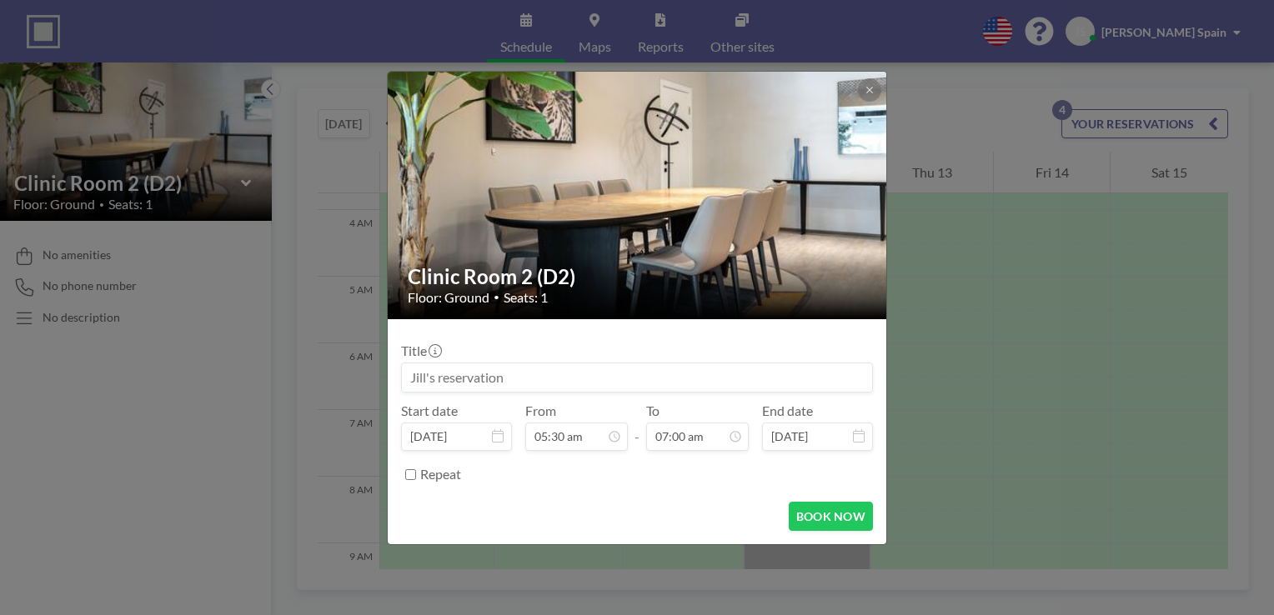
click at [590, 371] on input at bounding box center [637, 378] width 470 height 28
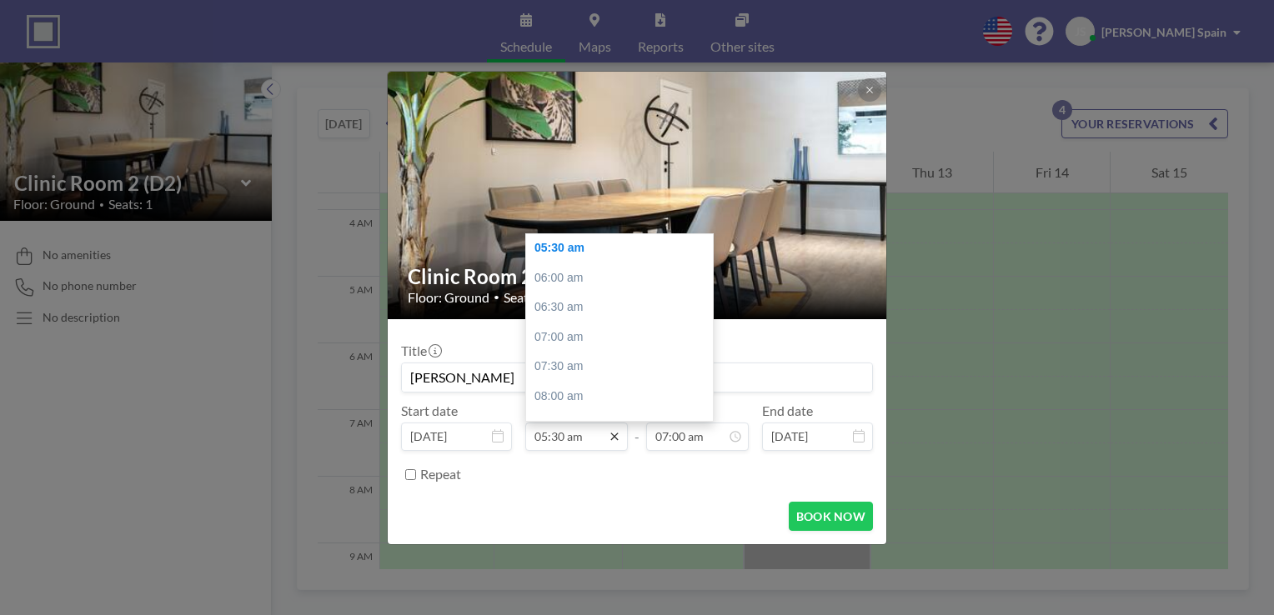
click at [610, 438] on icon at bounding box center [614, 436] width 13 height 13
click at [564, 297] on div "09:00 am" at bounding box center [623, 289] width 195 height 30
type input "[PERSON_NAME]"
type input "09:00 am"
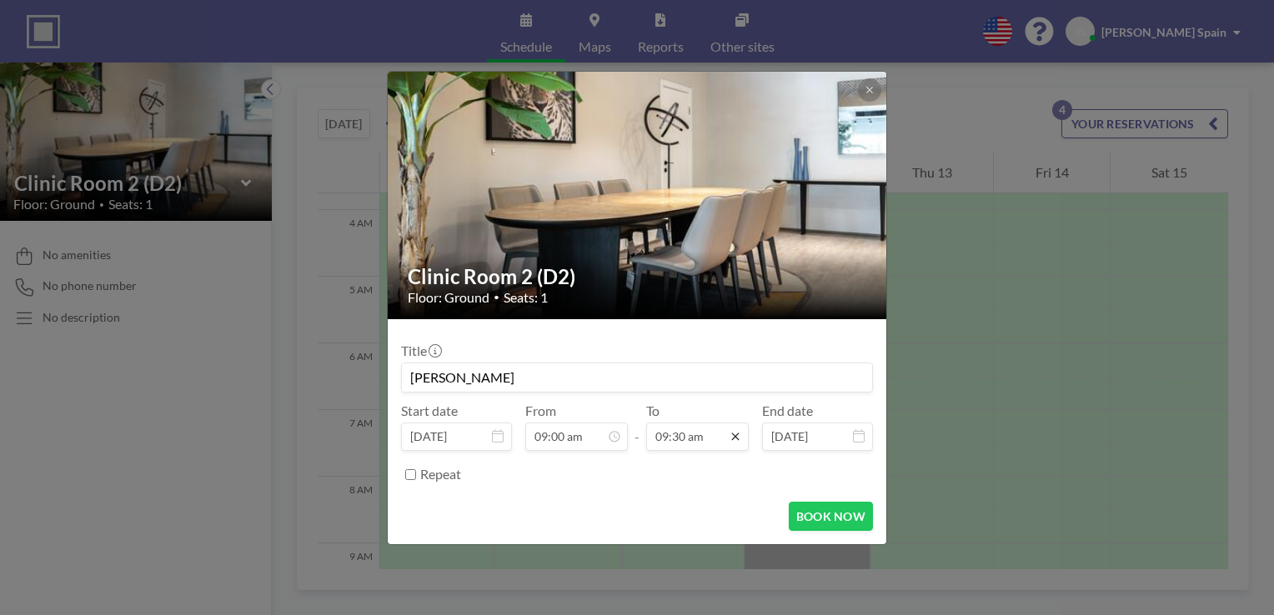
scroll to position [0, 0]
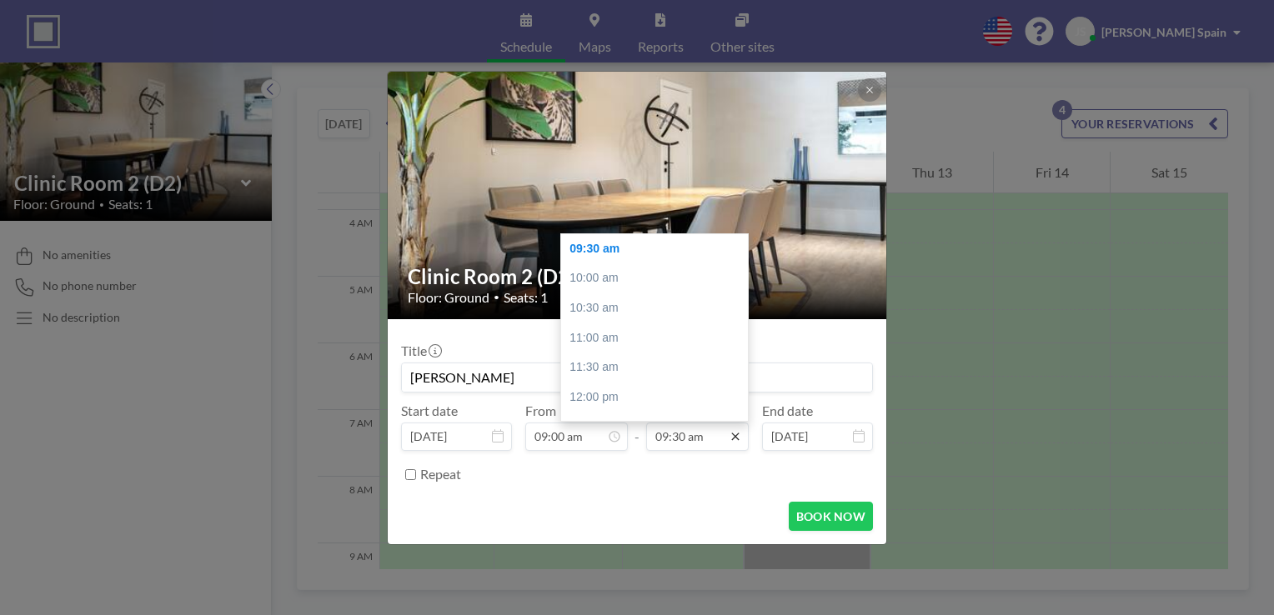
click at [737, 438] on icon at bounding box center [735, 436] width 13 height 13
click at [604, 281] on div "05:00 pm" at bounding box center [658, 278] width 195 height 30
type input "05:00 pm"
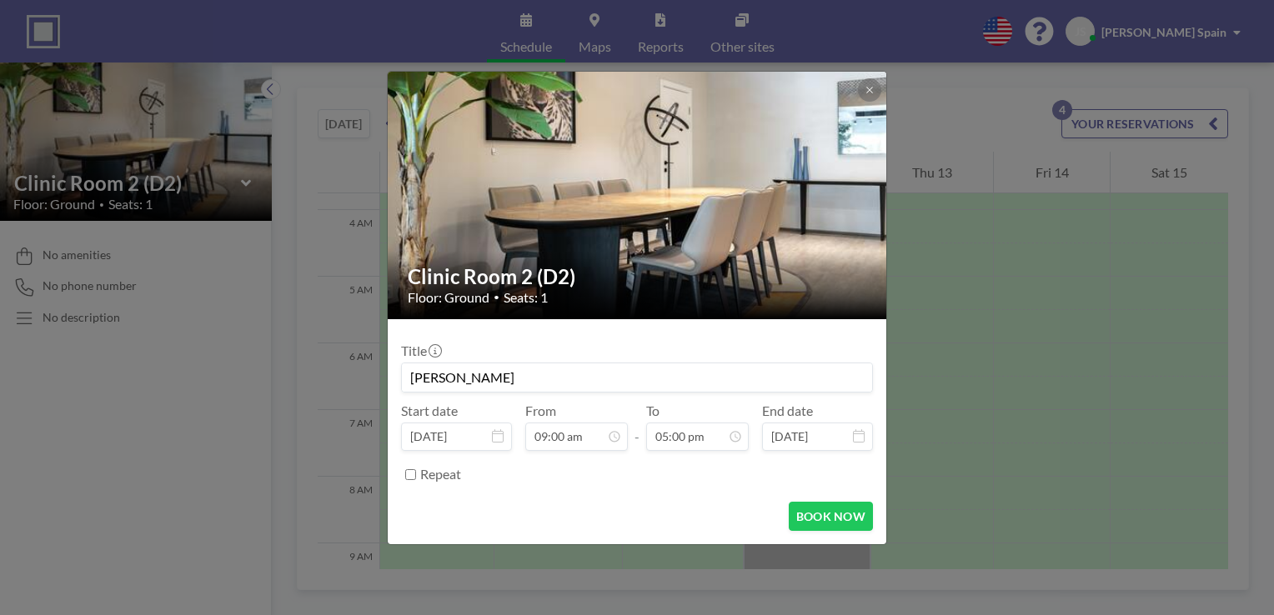
scroll to position [534, 0]
click at [527, 378] on input "[PERSON_NAME]" at bounding box center [637, 378] width 470 height 28
click at [817, 519] on button "BOOK NOW" at bounding box center [831, 516] width 84 height 29
type input "[PERSON_NAME] Full Day"
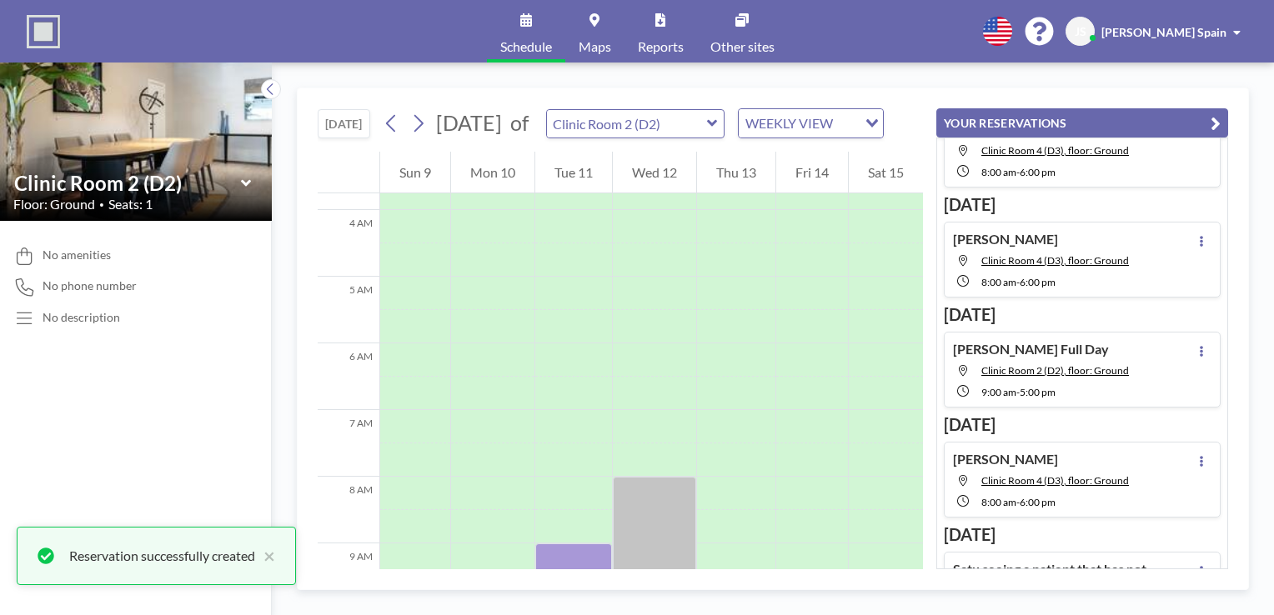
scroll to position [67, 0]
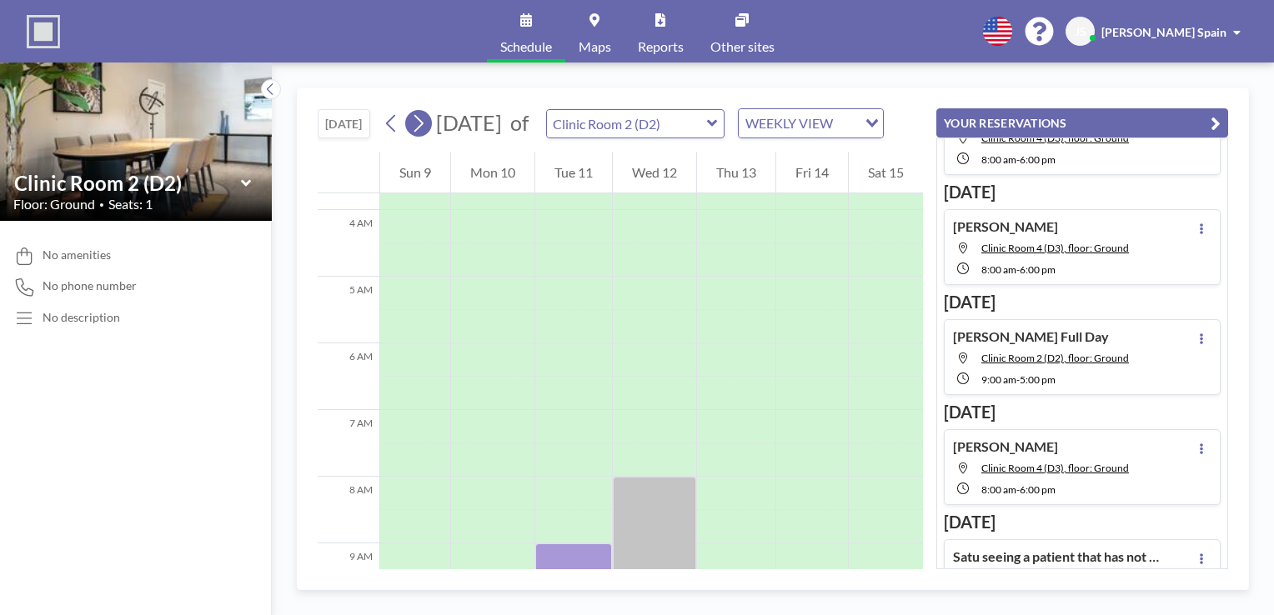
click at [417, 132] on icon at bounding box center [418, 123] width 16 height 25
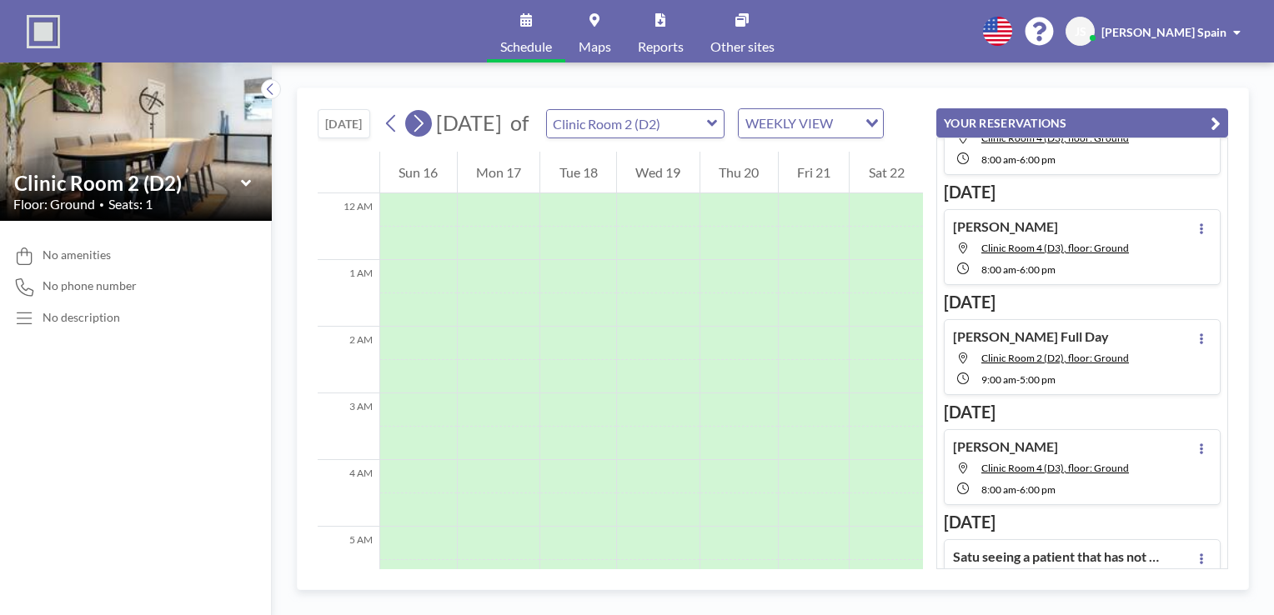
click at [417, 133] on icon at bounding box center [418, 123] width 16 height 25
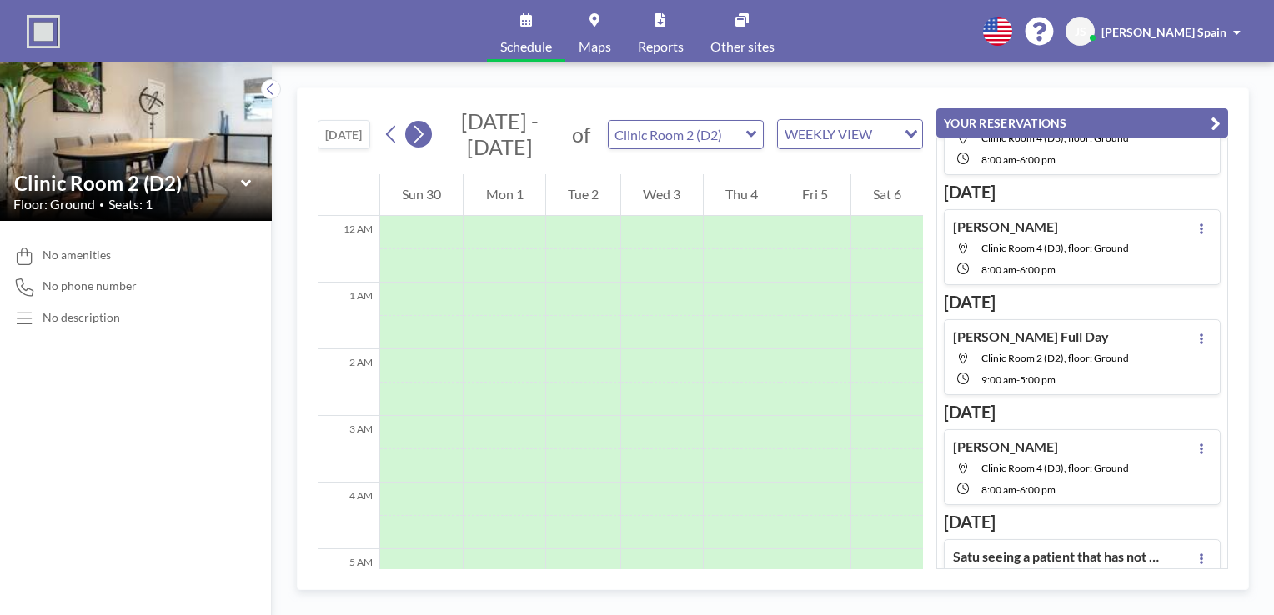
click at [417, 133] on icon at bounding box center [418, 134] width 16 height 25
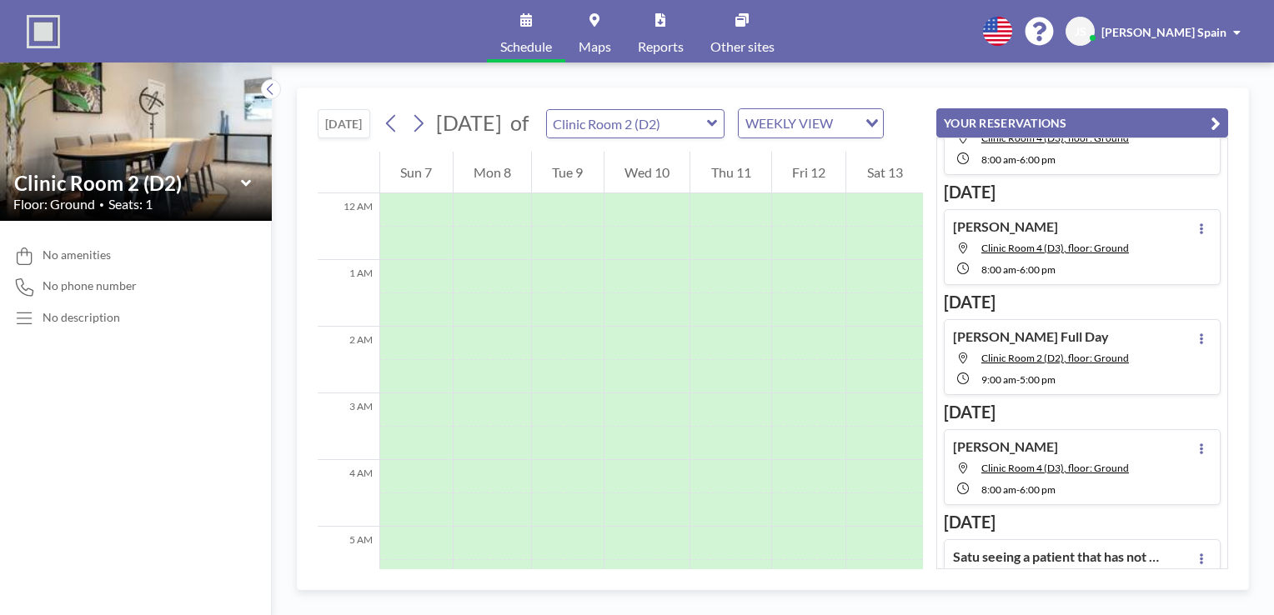
click at [248, 180] on icon at bounding box center [245, 182] width 10 height 7
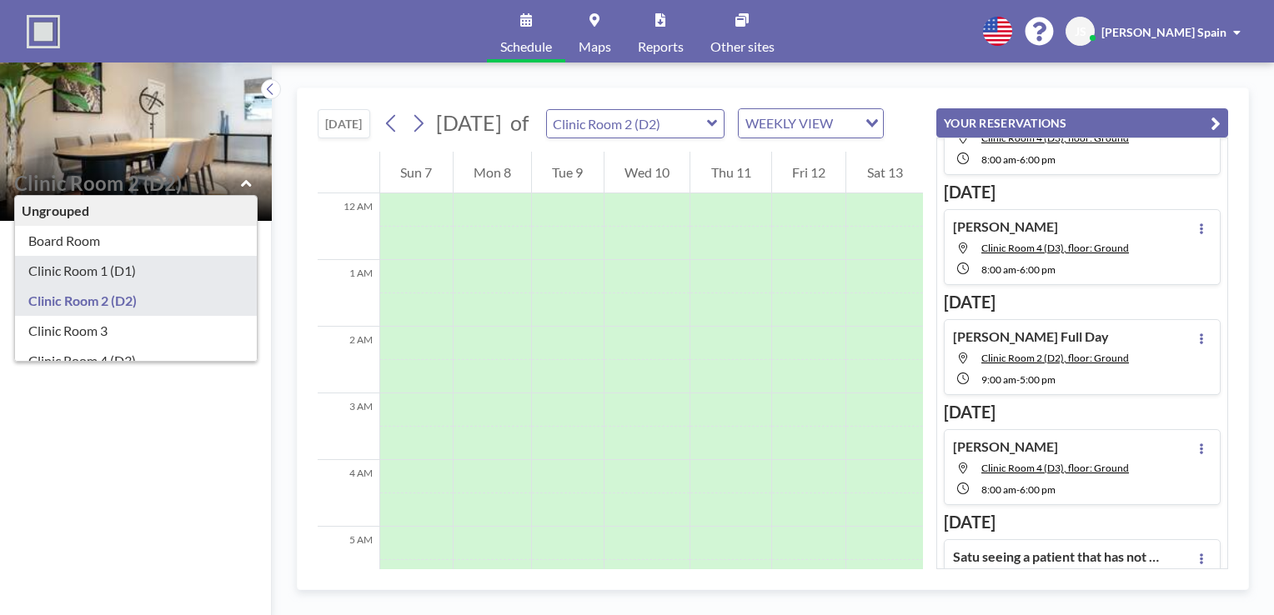
type input "Clinic Room 1 (D1)"
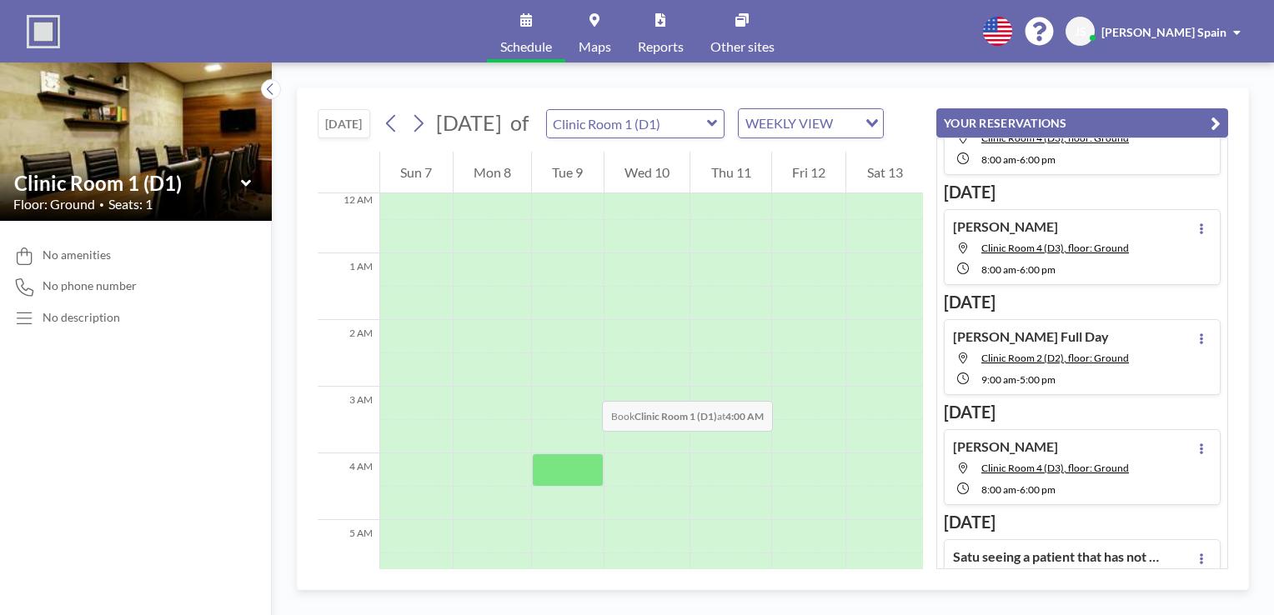
scroll to position [0, 0]
click at [250, 183] on icon at bounding box center [246, 183] width 11 height 17
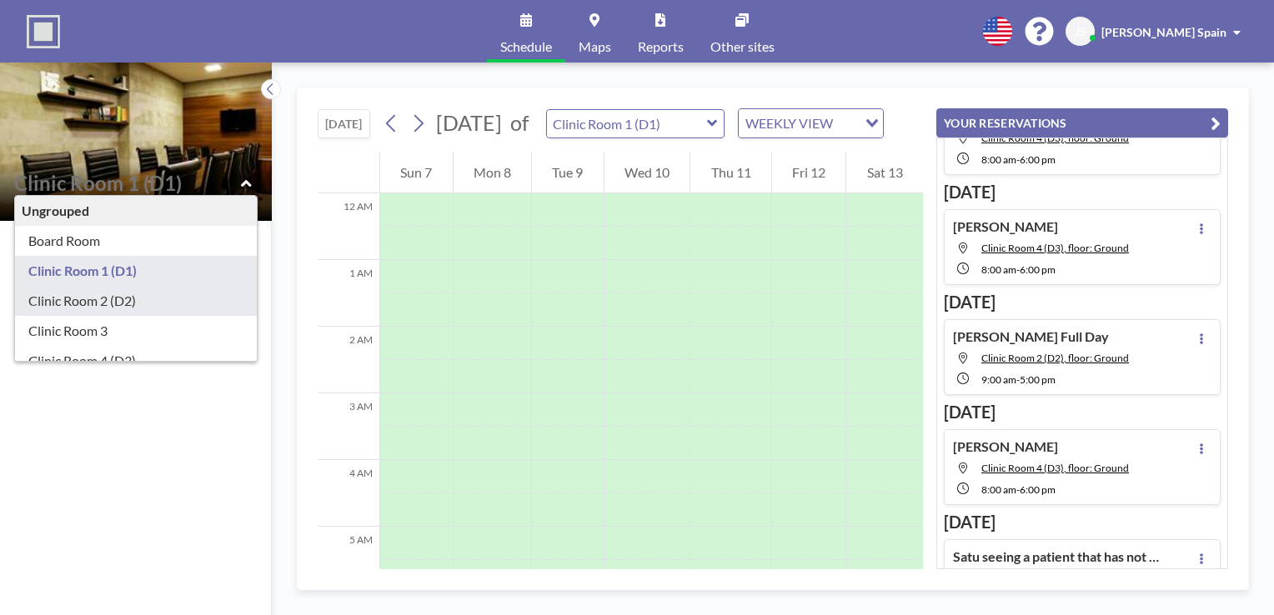
type input "Clinic Room 2 (D2)"
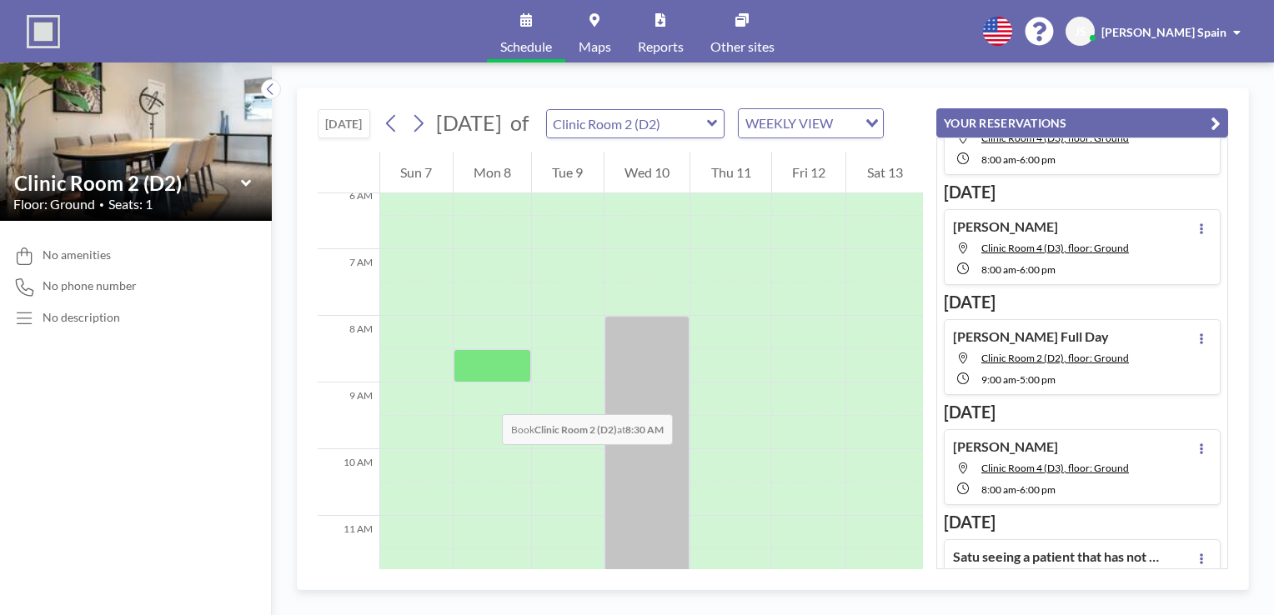
scroll to position [417, 0]
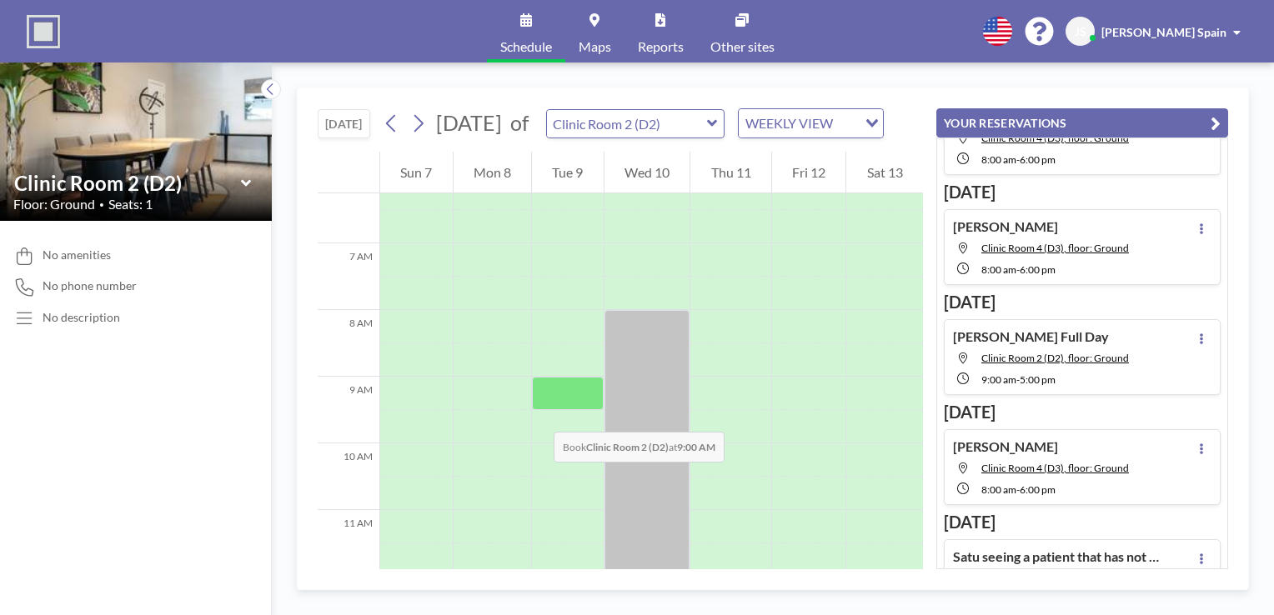
click at [538, 410] on div at bounding box center [568, 393] width 72 height 33
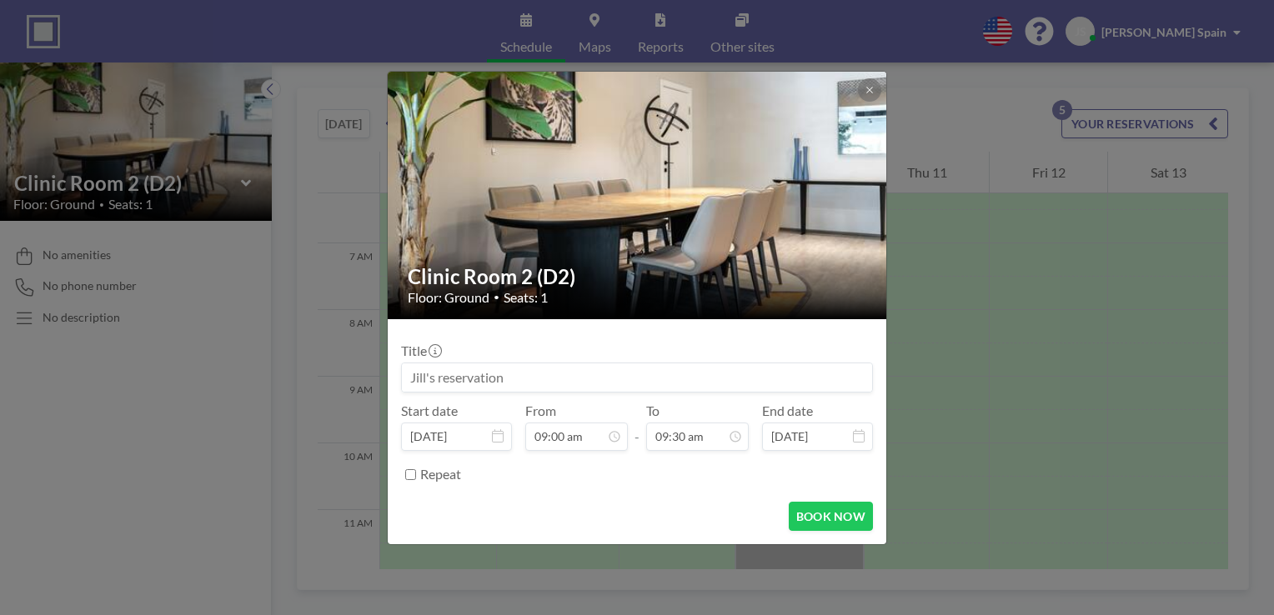
click at [552, 388] on input at bounding box center [637, 378] width 470 height 28
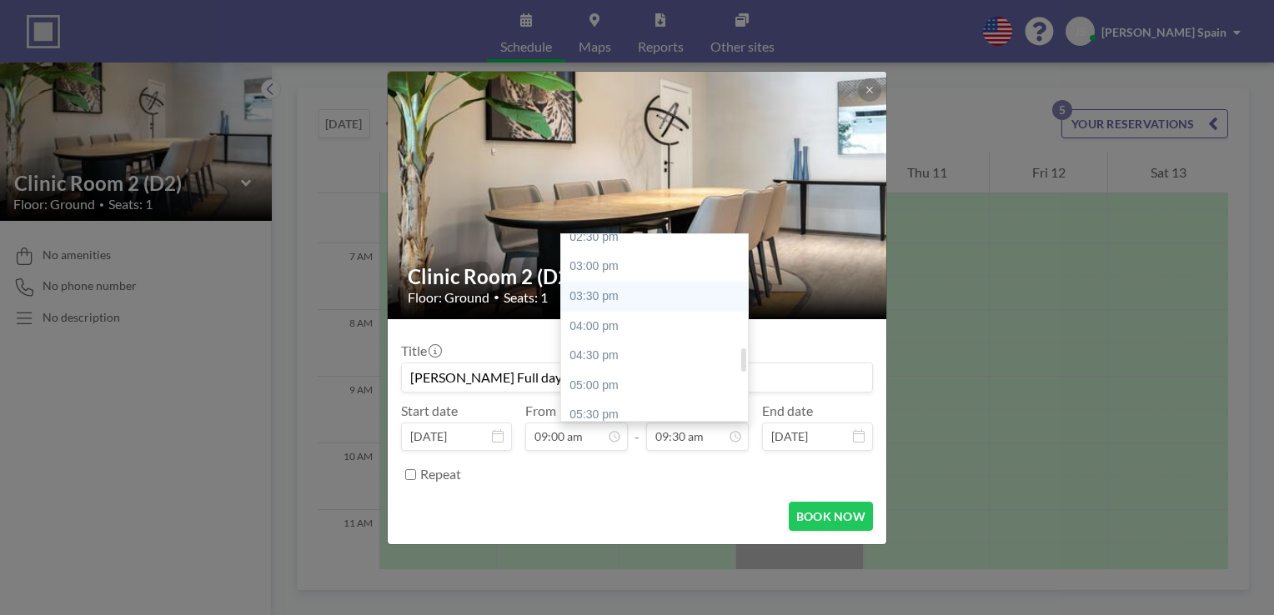
scroll to position [897, 0]
click at [617, 362] on div "05:00 pm" at bounding box center [658, 361] width 195 height 30
type input "[PERSON_NAME] Full day"
type input "05:00 pm"
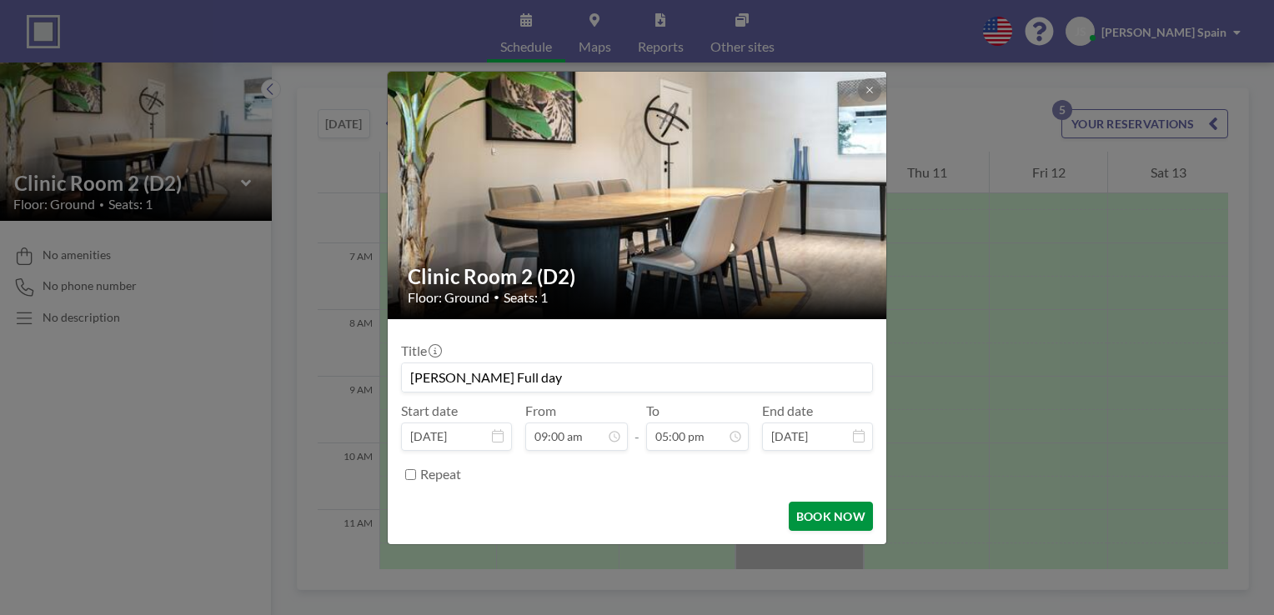
click at [855, 519] on button "BOOK NOW" at bounding box center [831, 516] width 84 height 29
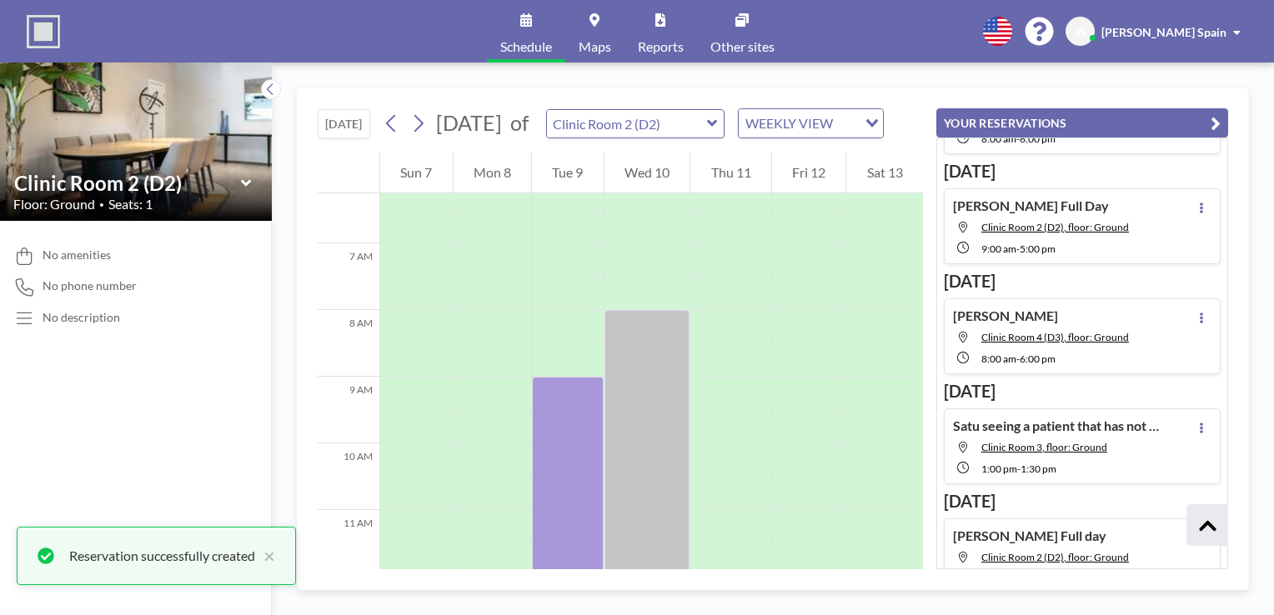
scroll to position [223, 0]
